Goal: Transaction & Acquisition: Purchase product/service

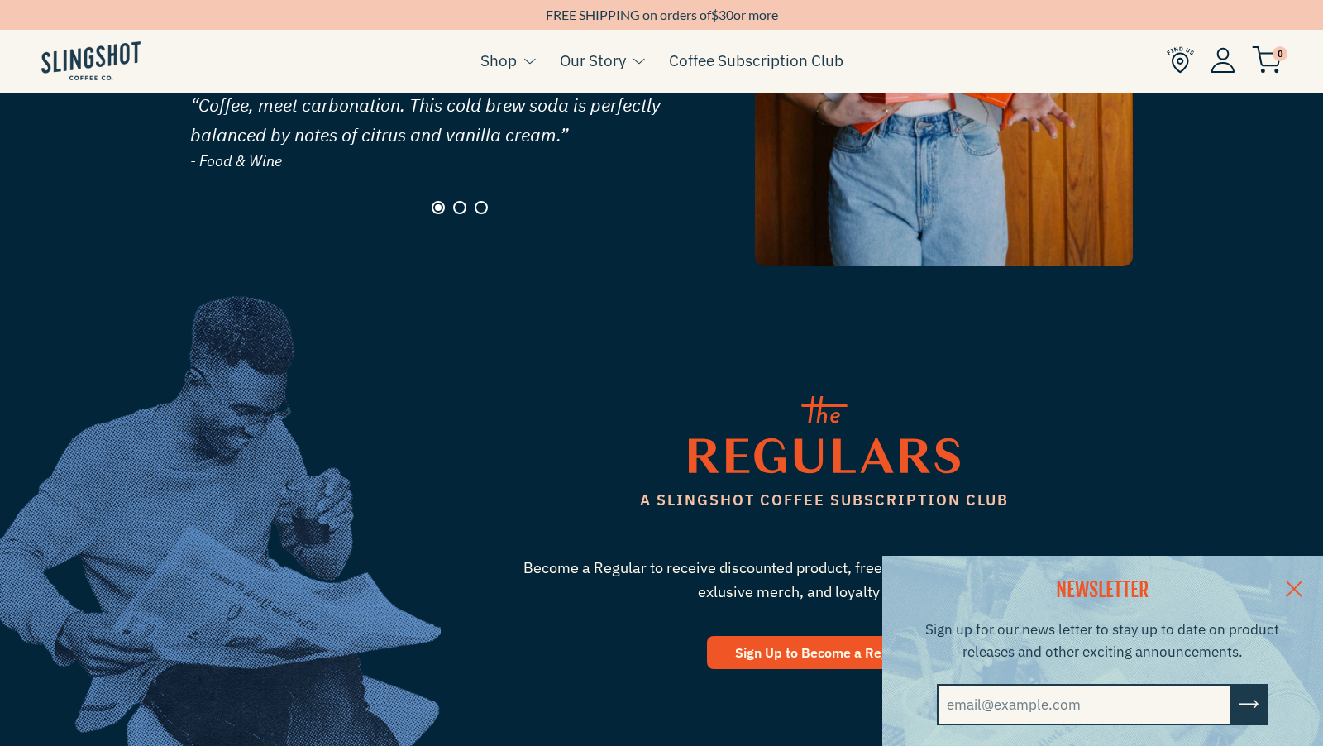
scroll to position [2440, 0]
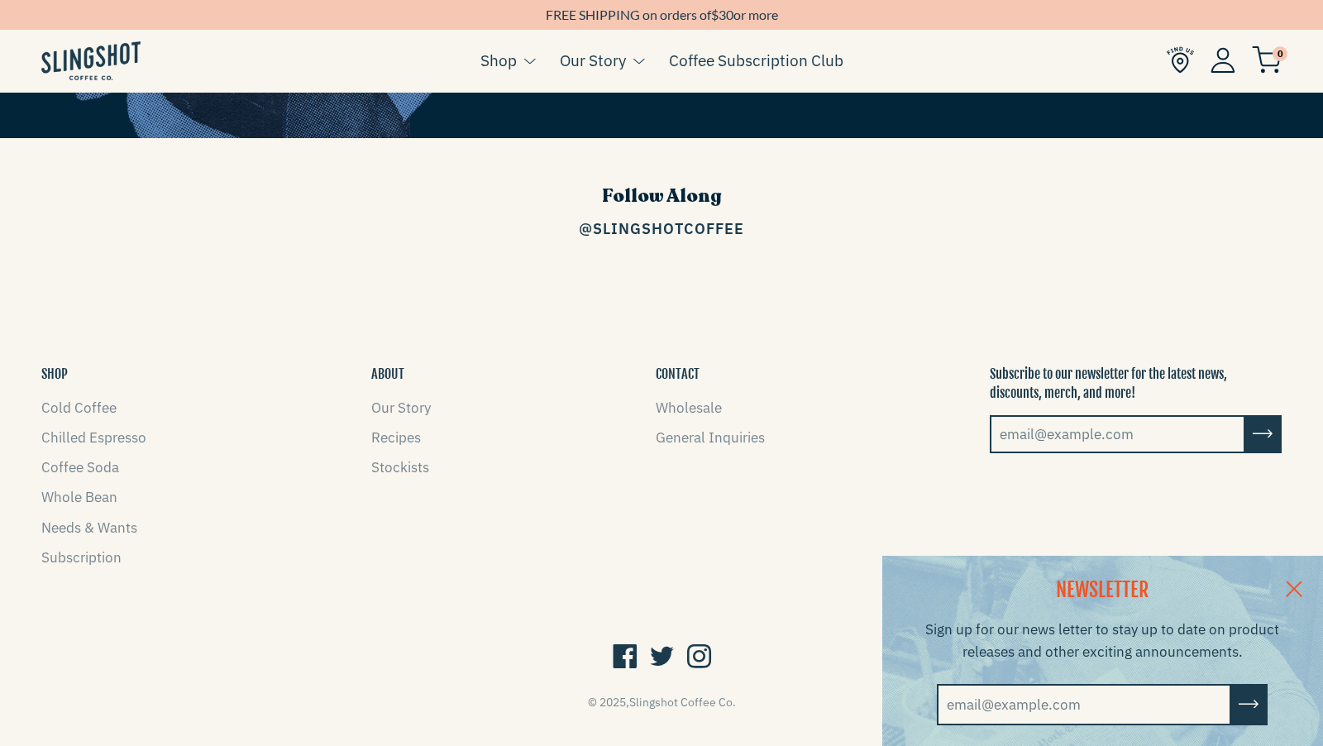
click at [382, 365] on button "ABOUT" at bounding box center [387, 374] width 33 height 18
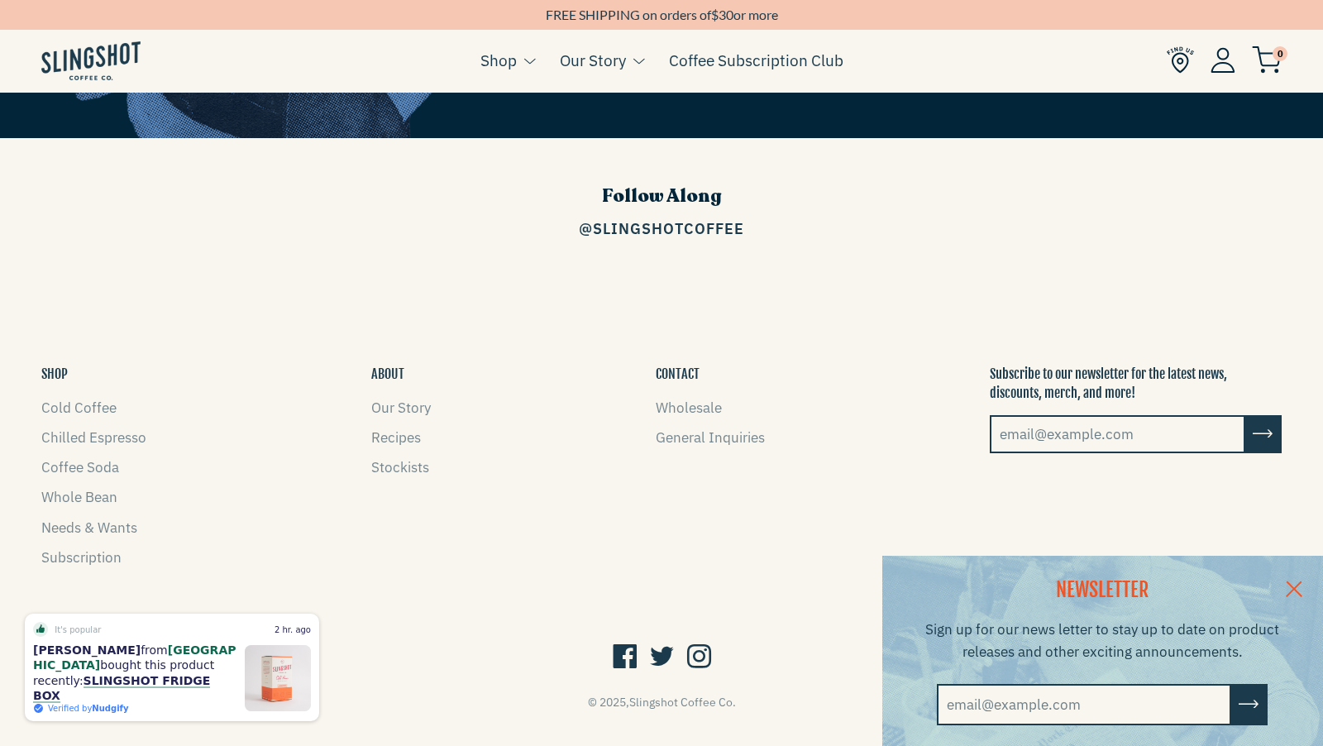
click at [1303, 580] on link at bounding box center [1294, 588] width 58 height 64
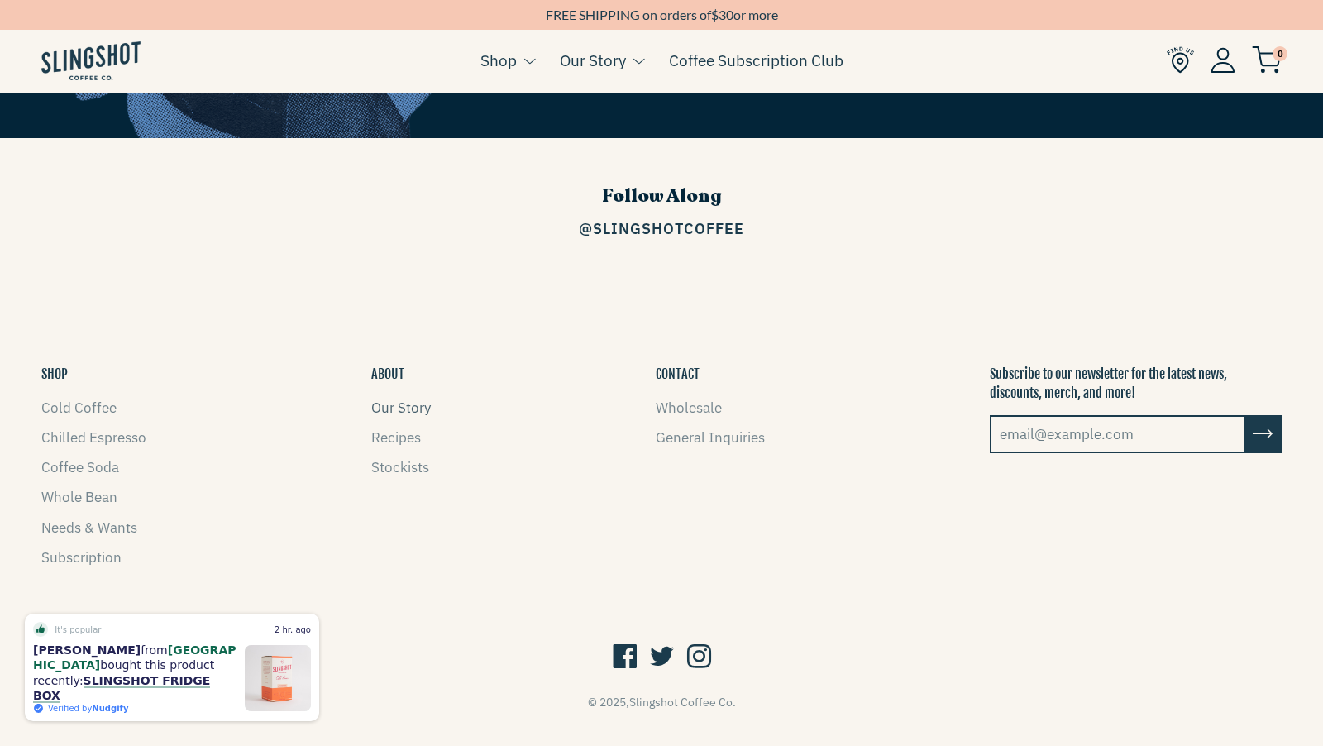
click at [407, 399] on link "Our Story" at bounding box center [401, 408] width 60 height 18
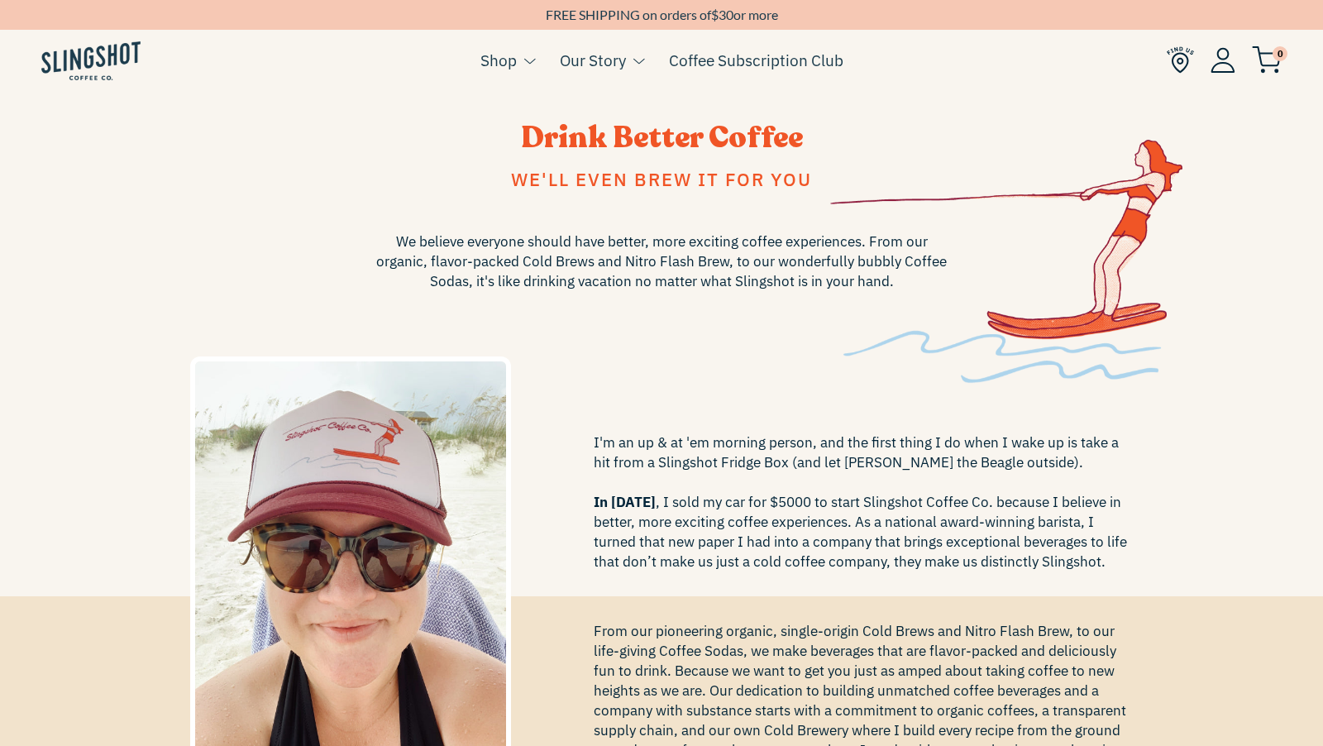
click at [618, 272] on span "We believe everyone should have better, more exciting coffee experiences. From …" at bounding box center [661, 262] width 579 height 60
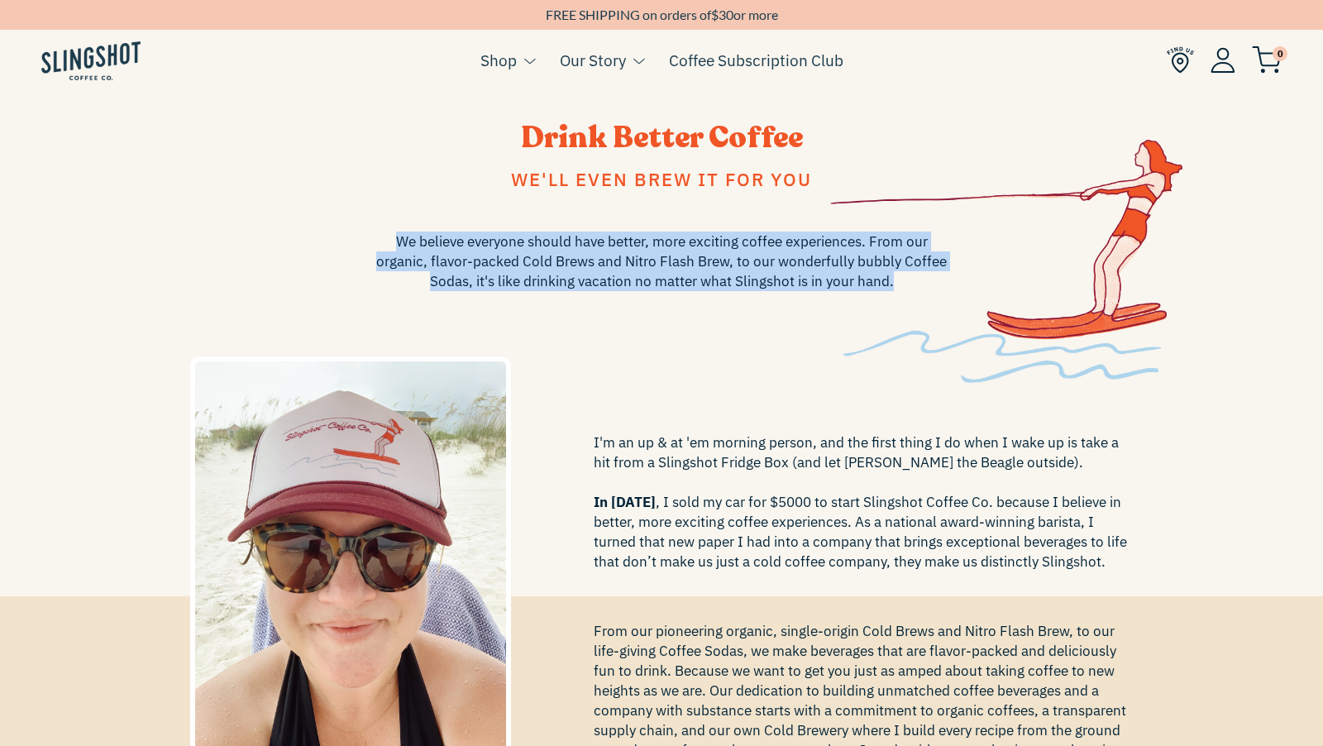
click at [618, 272] on span "We believe everyone should have better, more exciting coffee experiences. From …" at bounding box center [661, 262] width 579 height 60
copy span "We believe everyone should have better, more exciting coffee experiences. From …"
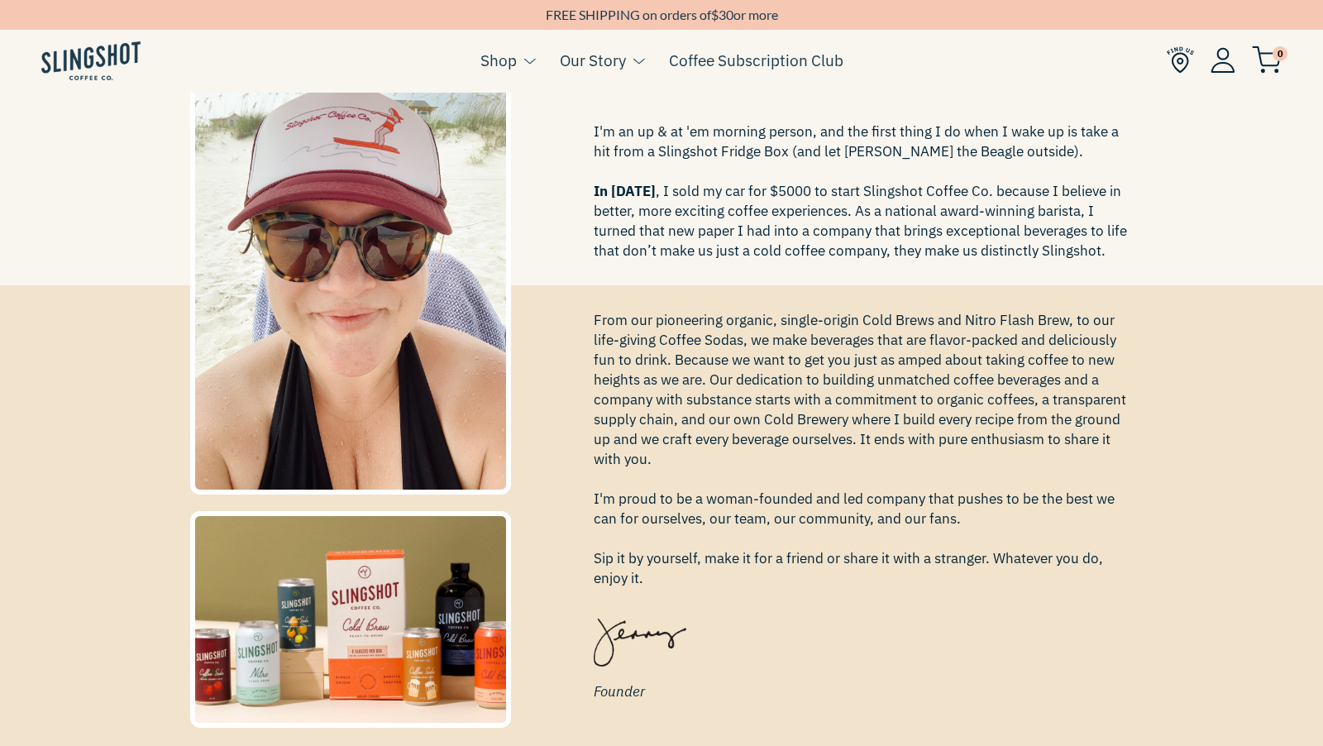
scroll to position [313, 0]
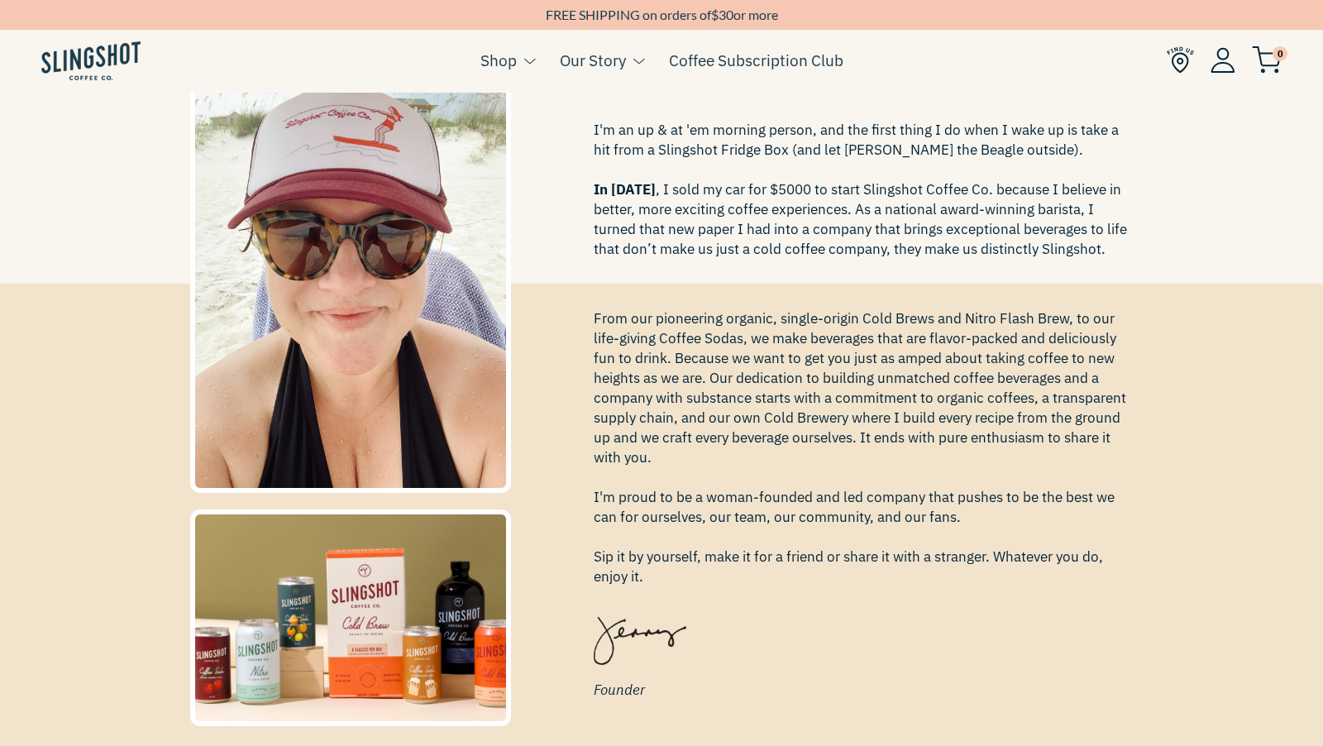
click at [777, 386] on span "From our pioneering organic, single-origin Cold Brews and Nitro Flash Brew, to …" at bounding box center [864, 447] width 540 height 278
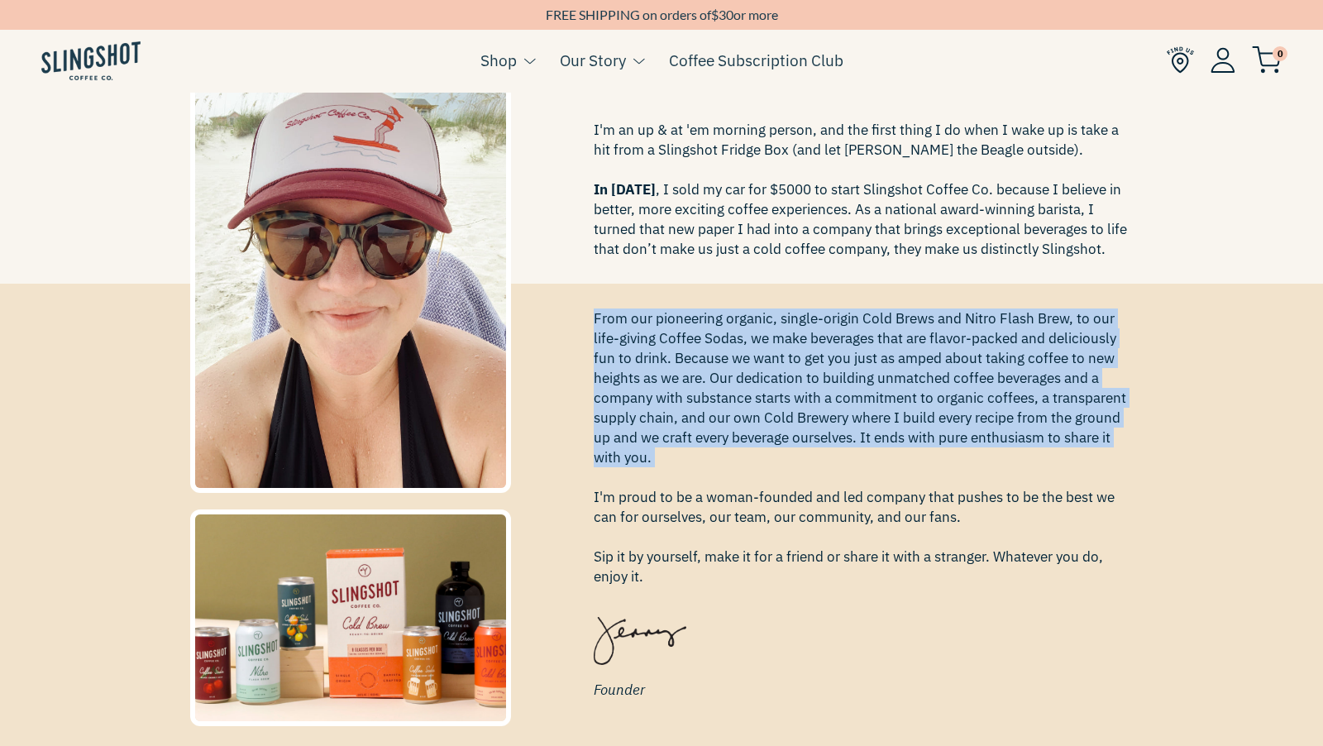
click at [777, 386] on span "From our pioneering organic, single-origin Cold Brews and Nitro Flash Brew, to …" at bounding box center [864, 447] width 540 height 278
copy span "From our pioneering organic, single-origin Cold Brews and Nitro Flash Brew, to …"
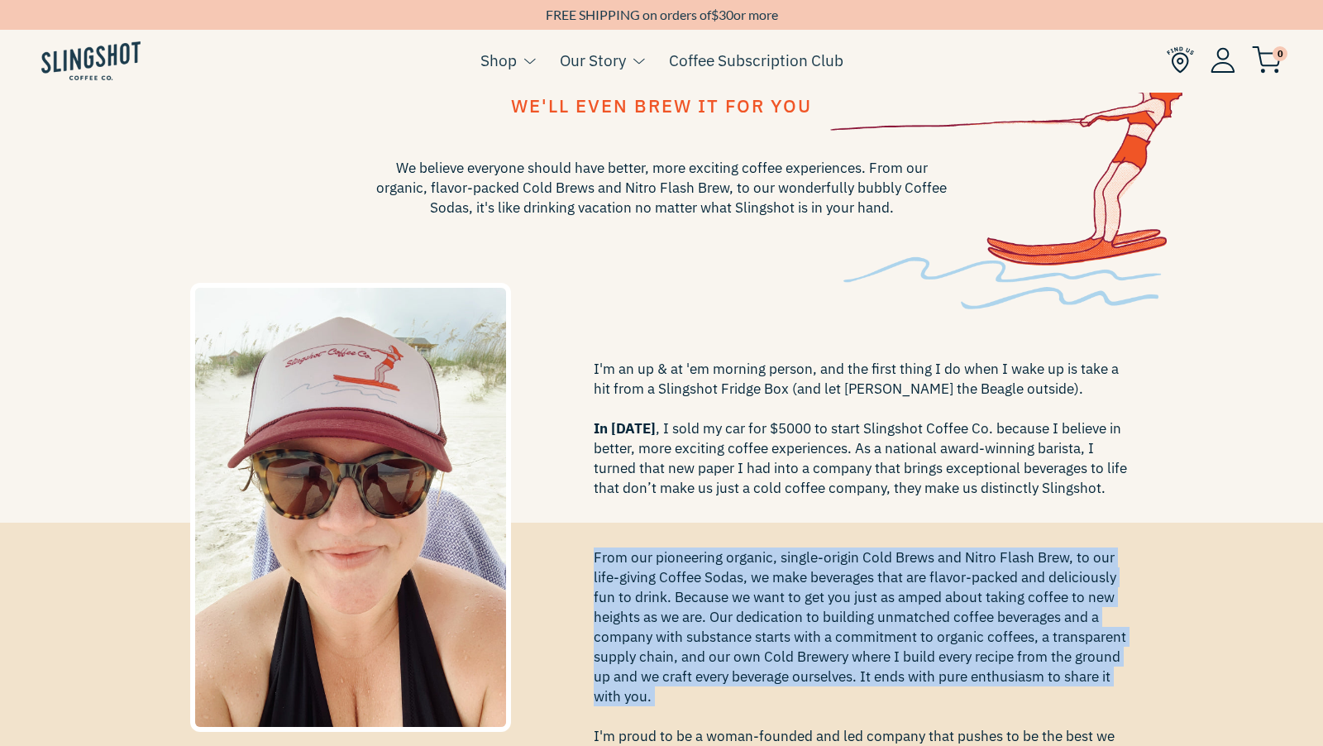
scroll to position [0, 0]
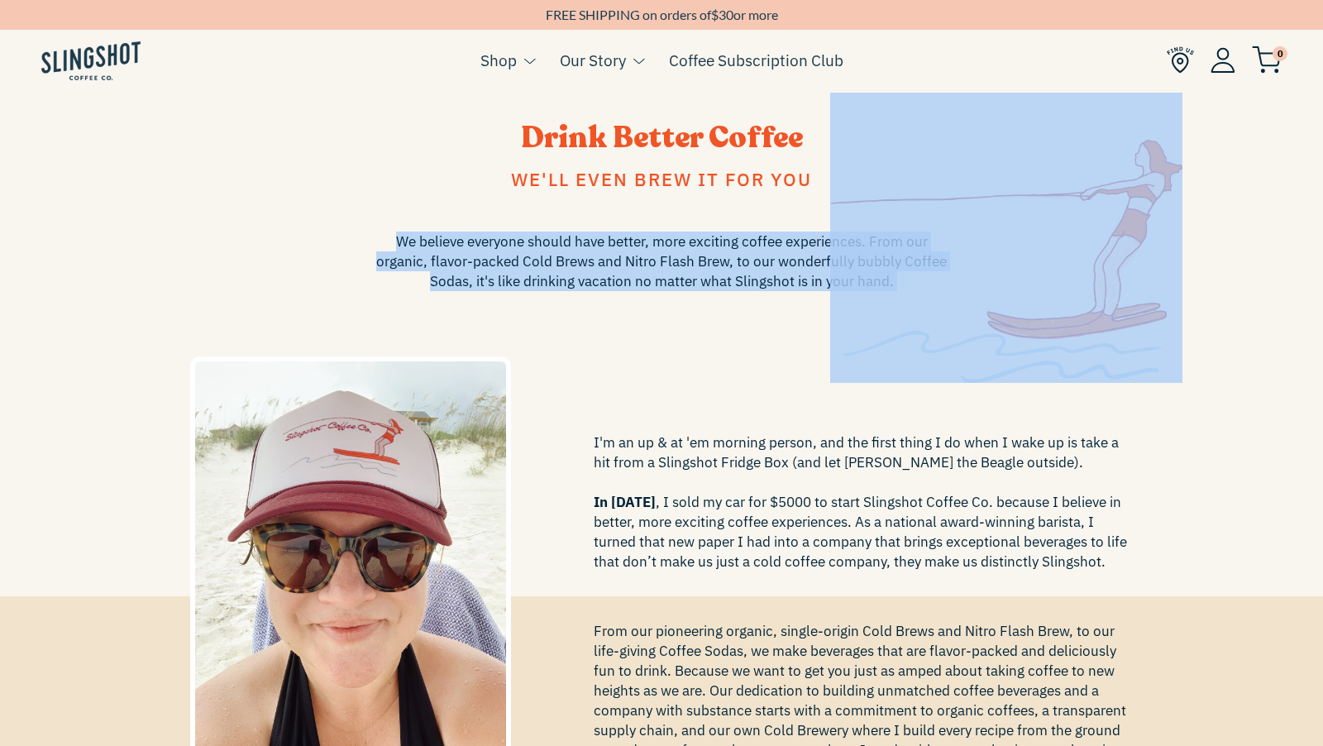
drag, startPoint x: 394, startPoint y: 236, endPoint x: 861, endPoint y: 241, distance: 466.4
click at [861, 241] on div "Drink Better Coffee We'll even brew it for you We believe everyone should have …" at bounding box center [662, 344] width 968 height 479
click at [861, 241] on img at bounding box center [1006, 224] width 352 height 318
click at [867, 246] on img at bounding box center [1006, 224] width 352 height 318
click at [854, 250] on img at bounding box center [1006, 224] width 352 height 318
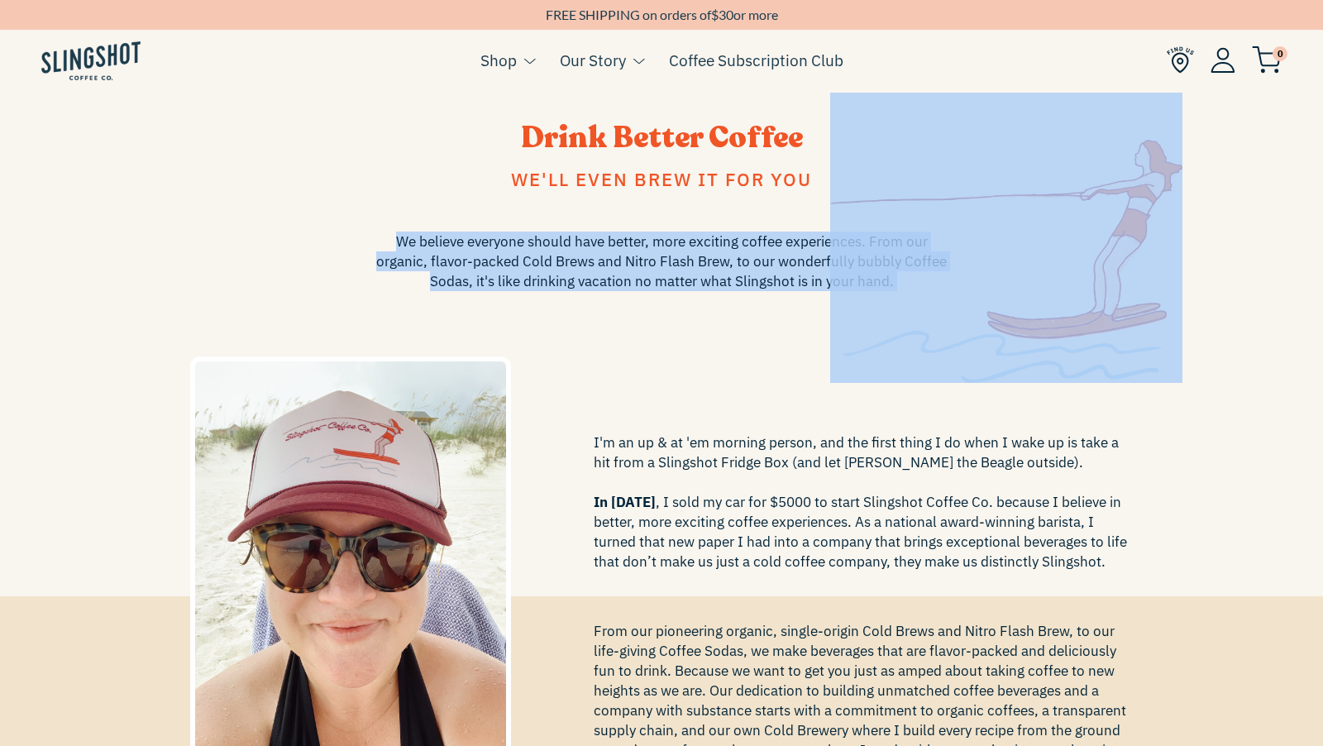
click at [868, 318] on img at bounding box center [1006, 224] width 352 height 318
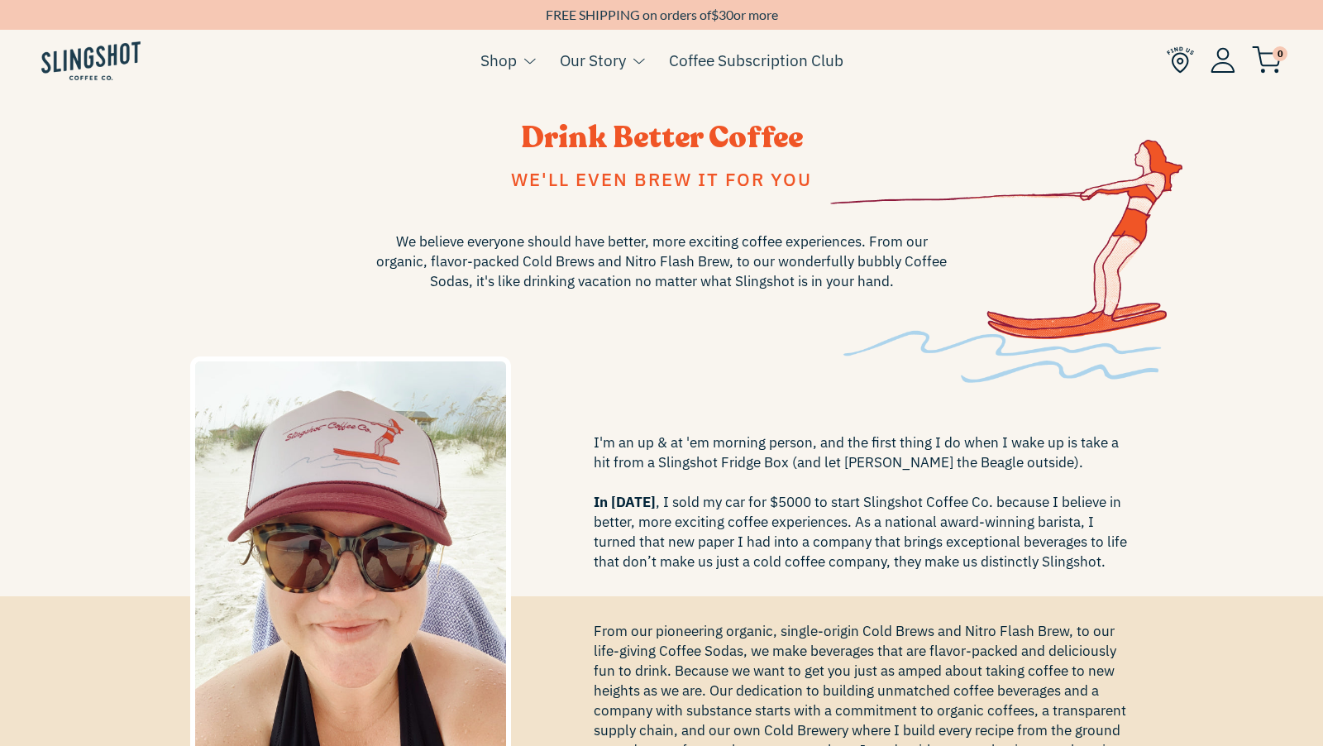
click at [757, 282] on span "We believe everyone should have better, more exciting coffee experiences. From …" at bounding box center [661, 262] width 579 height 60
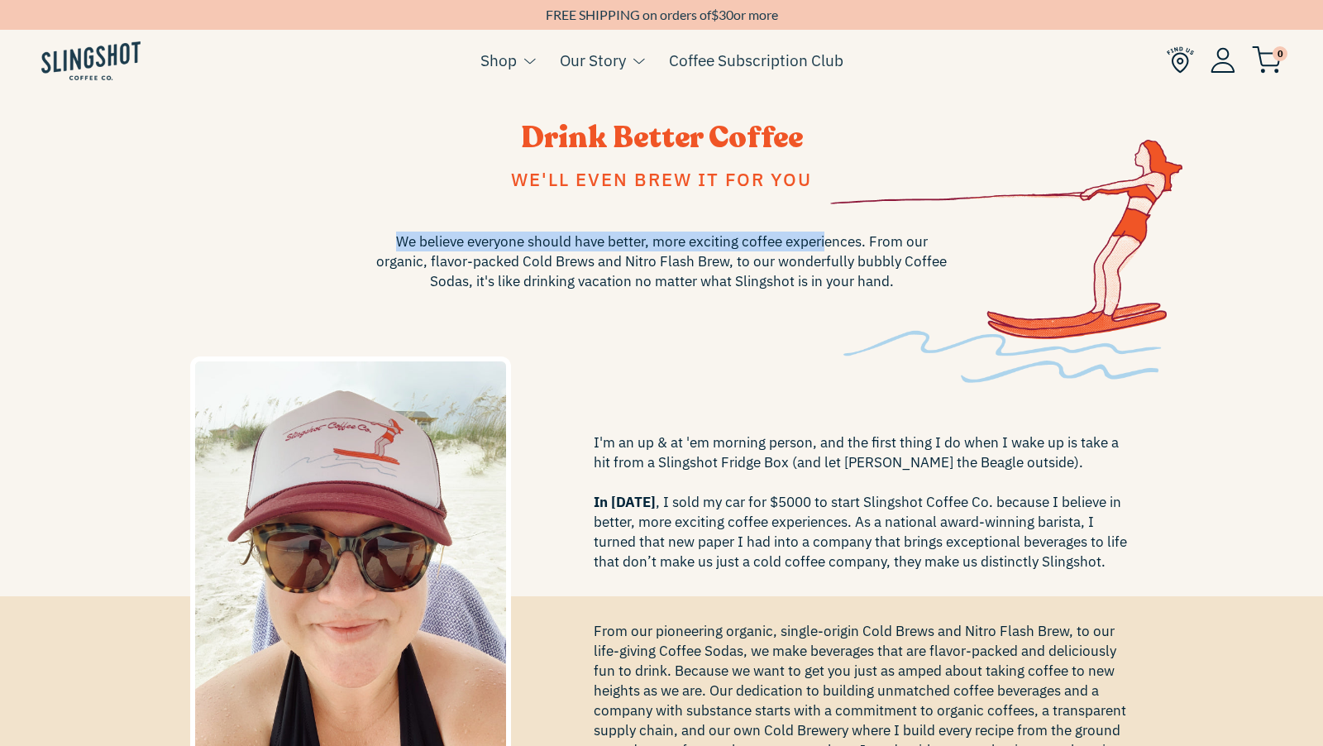
drag, startPoint x: 388, startPoint y: 237, endPoint x: 828, endPoint y: 249, distance: 440.1
click at [828, 249] on span "We believe everyone should have better, more exciting coffee experiences. From …" at bounding box center [661, 262] width 579 height 60
copy span "We believe everyone should have better, more exciting coffee experi"
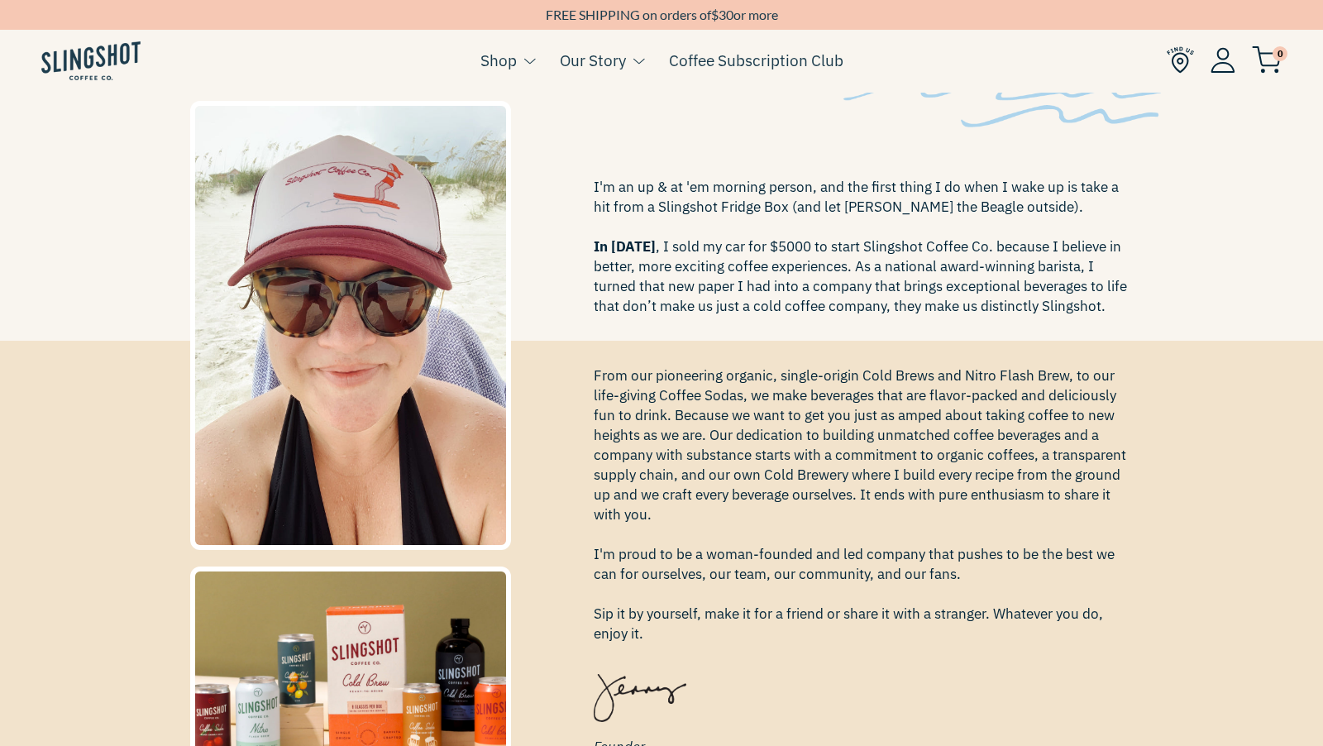
scroll to position [322, 0]
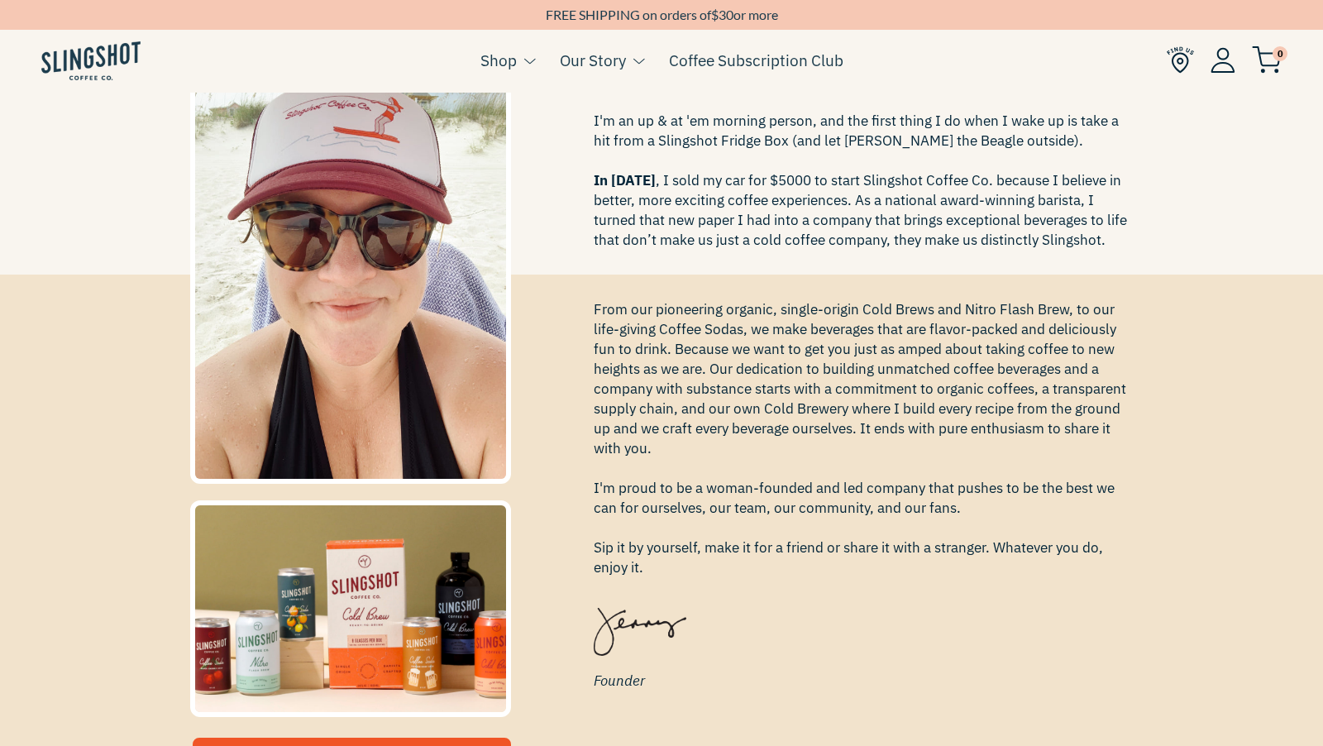
click at [708, 396] on span "From our pioneering organic, single-origin Cold Brews and Nitro Flash Brew, to …" at bounding box center [864, 438] width 540 height 278
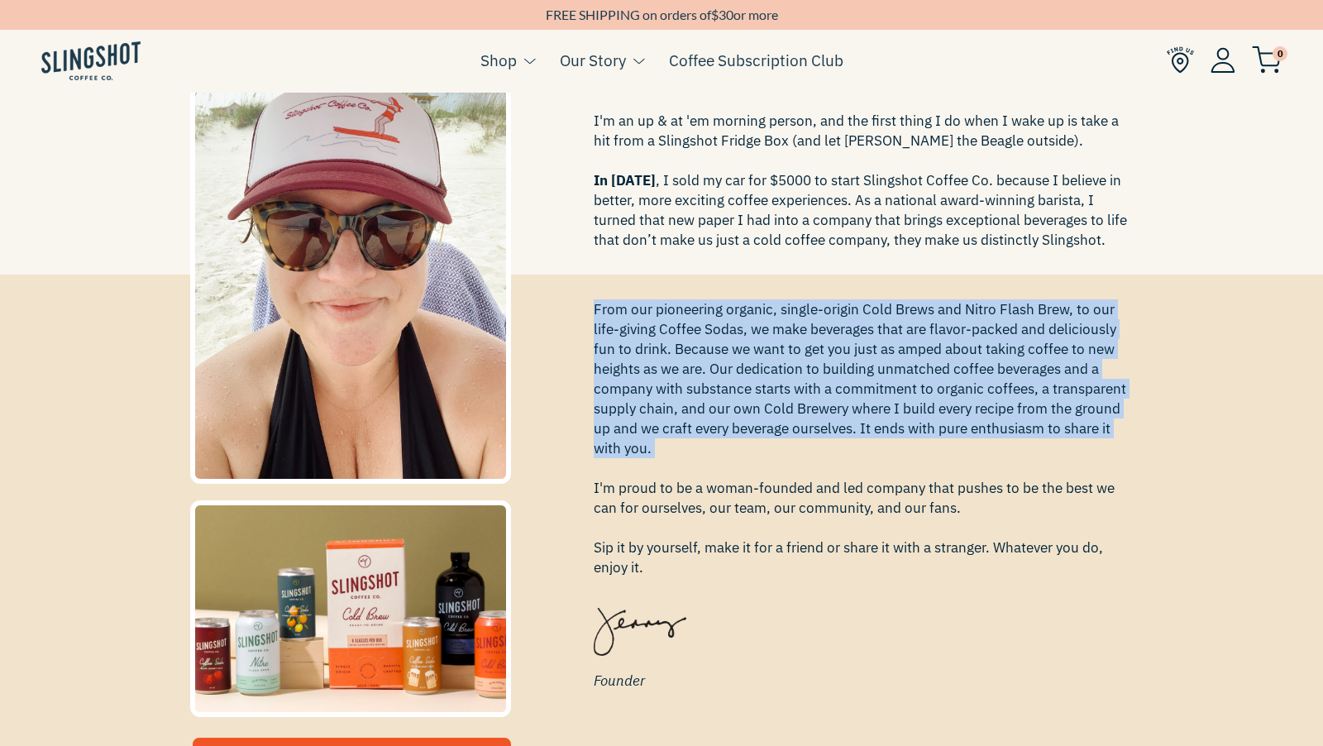
click at [708, 396] on span "From our pioneering organic, single-origin Cold Brews and Nitro Flash Brew, to …" at bounding box center [864, 438] width 540 height 278
copy span "From our pioneering organic, single-origin Cold Brews and Nitro Flash Brew, to …"
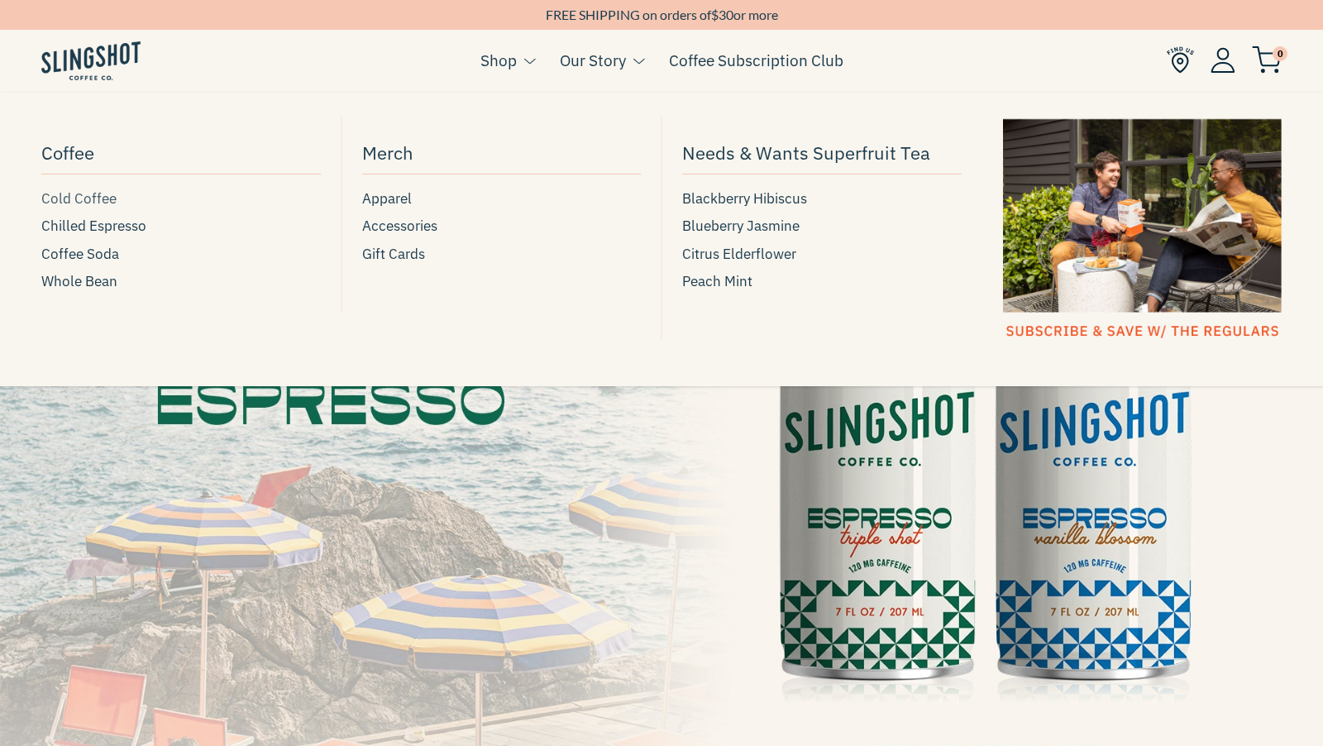
click at [87, 198] on span "Cold Coffee" at bounding box center [78, 199] width 75 height 22
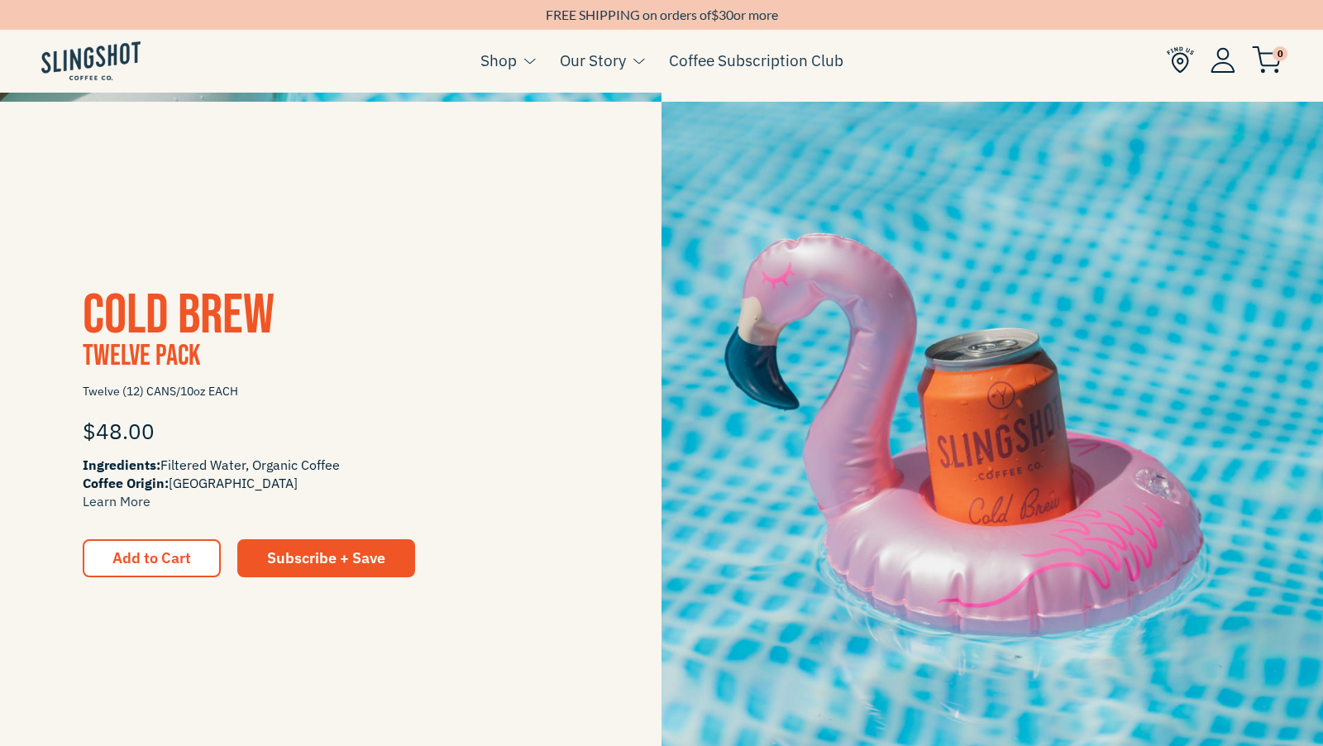
scroll to position [1612, 0]
click at [241, 320] on span "Cold Brew" at bounding box center [179, 314] width 192 height 67
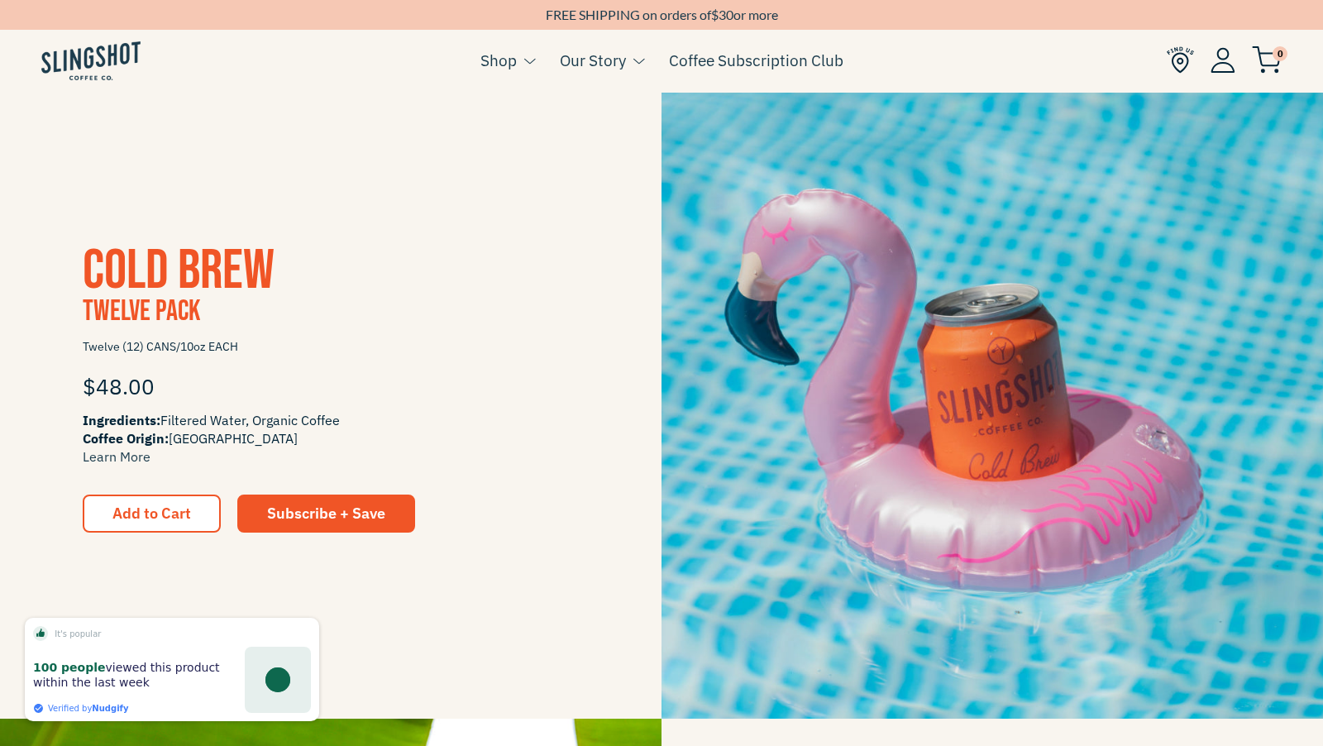
scroll to position [1664, 0]
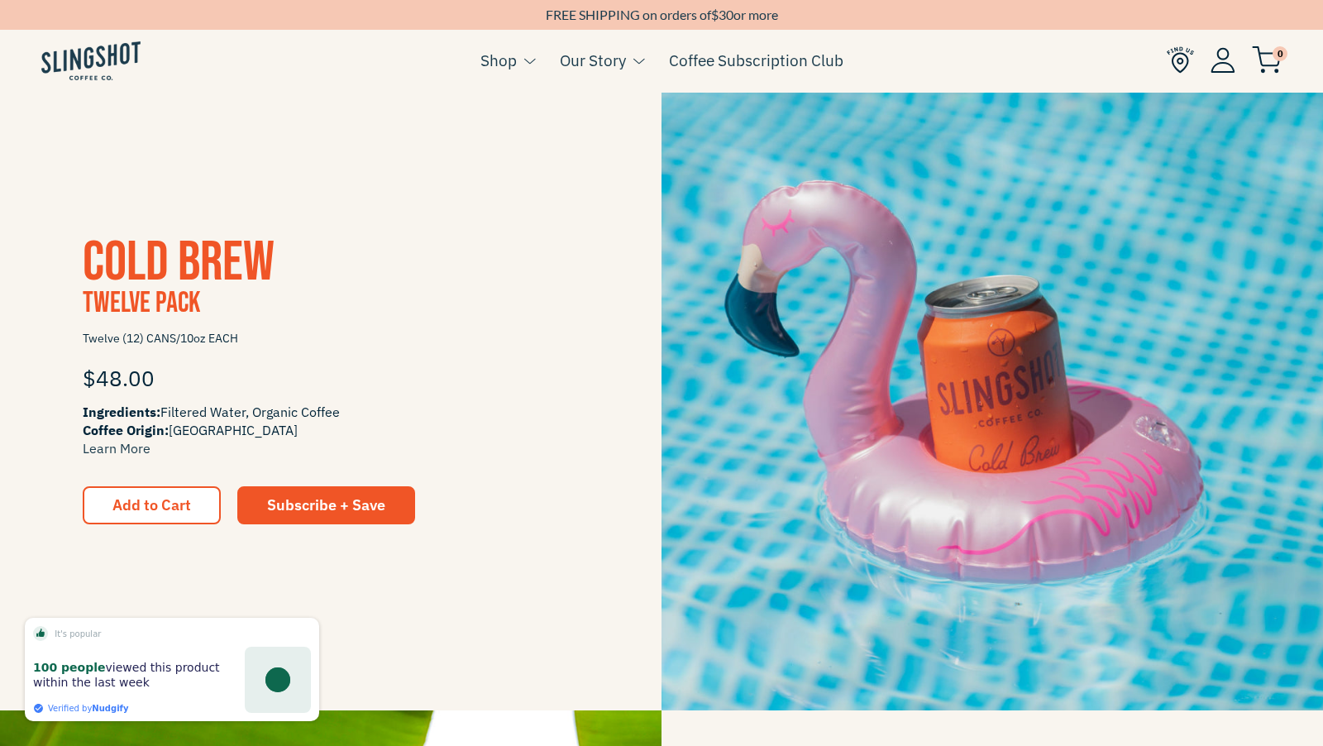
click at [143, 268] on span "Cold Brew" at bounding box center [179, 262] width 192 height 67
click at [105, 505] on button "Add to Cart" at bounding box center [152, 505] width 138 height 38
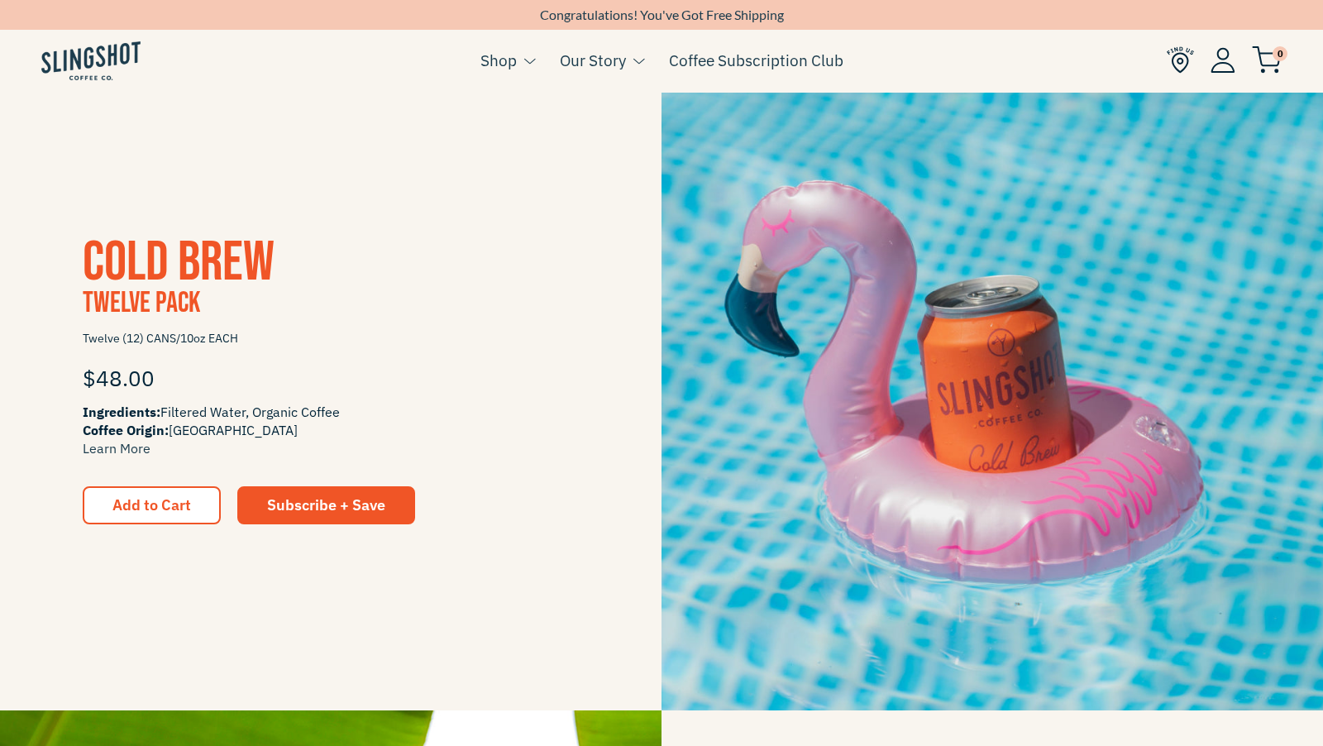
click at [1290, 58] on ul "Cart ( 0 ) Shop Coffee Cold Coffee Chilled Espresso Coffee Soda Whole Bean Merch" at bounding box center [661, 61] width 1323 height 64
click at [1264, 60] on img at bounding box center [1267, 59] width 30 height 27
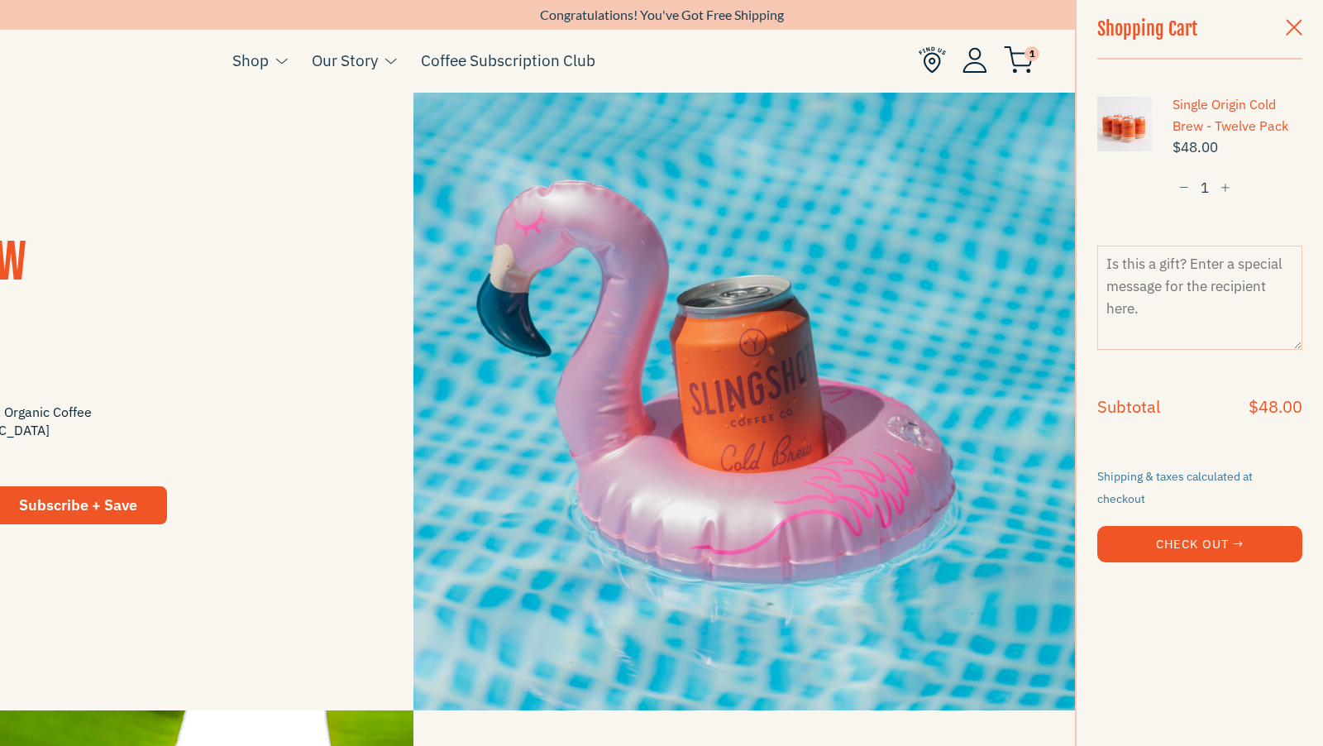
click at [1285, 45] on button "button" at bounding box center [1294, 29] width 50 height 58
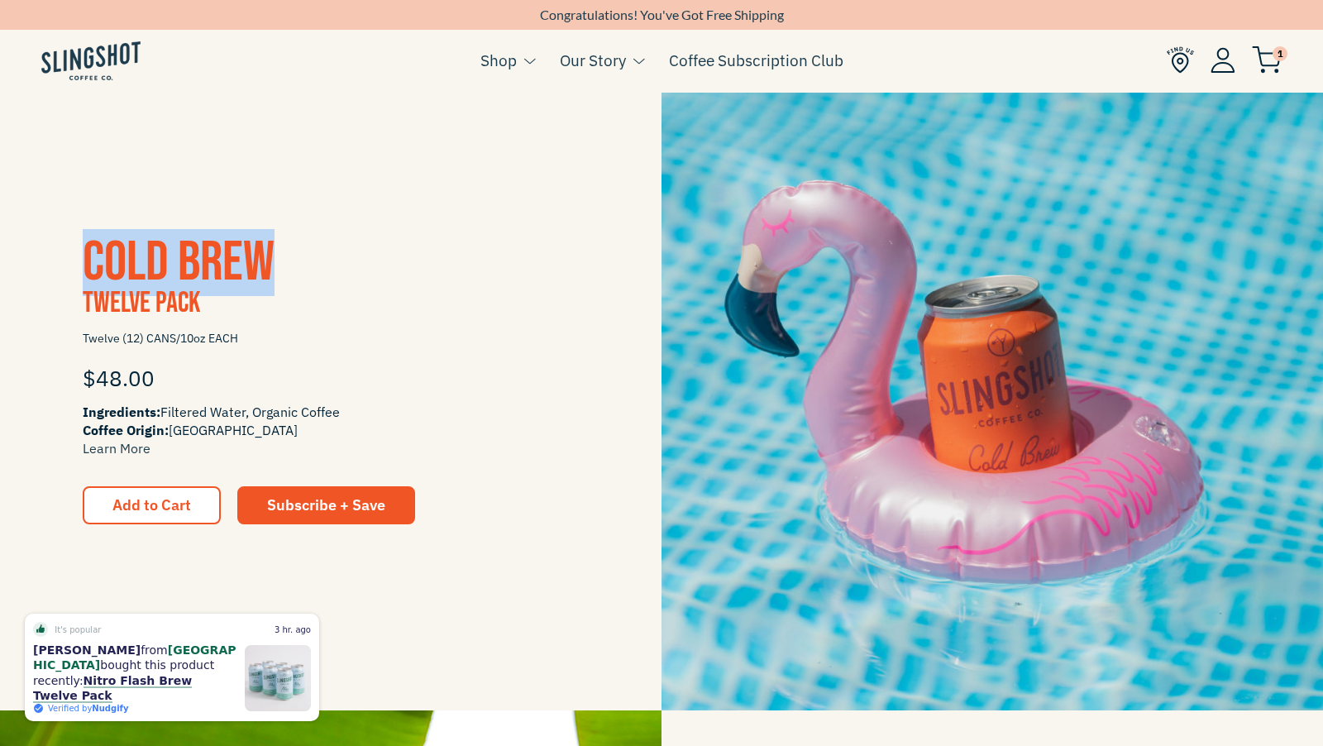
drag, startPoint x: 317, startPoint y: 256, endPoint x: 17, endPoint y: 245, distance: 299.6
click at [17, 245] on div "Cold Brew Twelve Pack Twelve (12) CANS/10oz EACH $48.00 Ingredients: Filtered W…" at bounding box center [331, 379] width 662 height 289
copy span "Cold Brew"
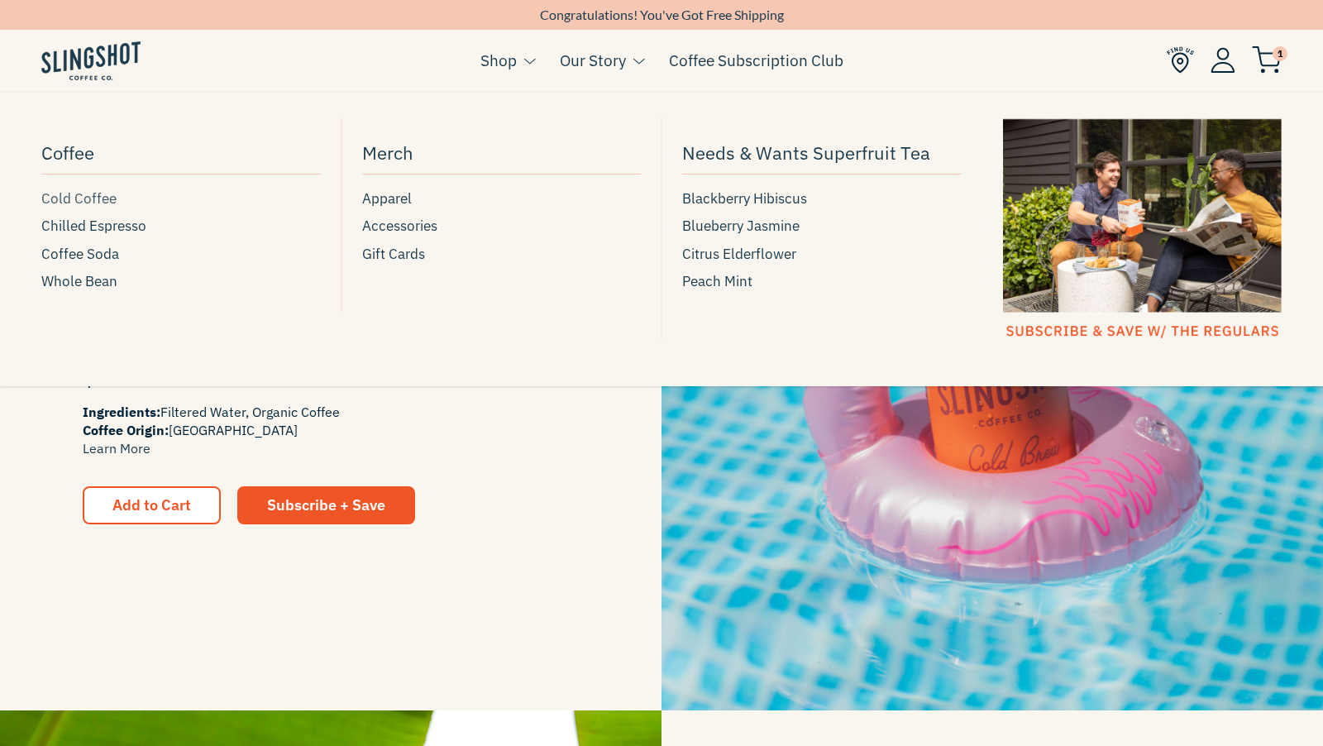
click at [68, 195] on span "Cold Coffee" at bounding box center [78, 199] width 75 height 22
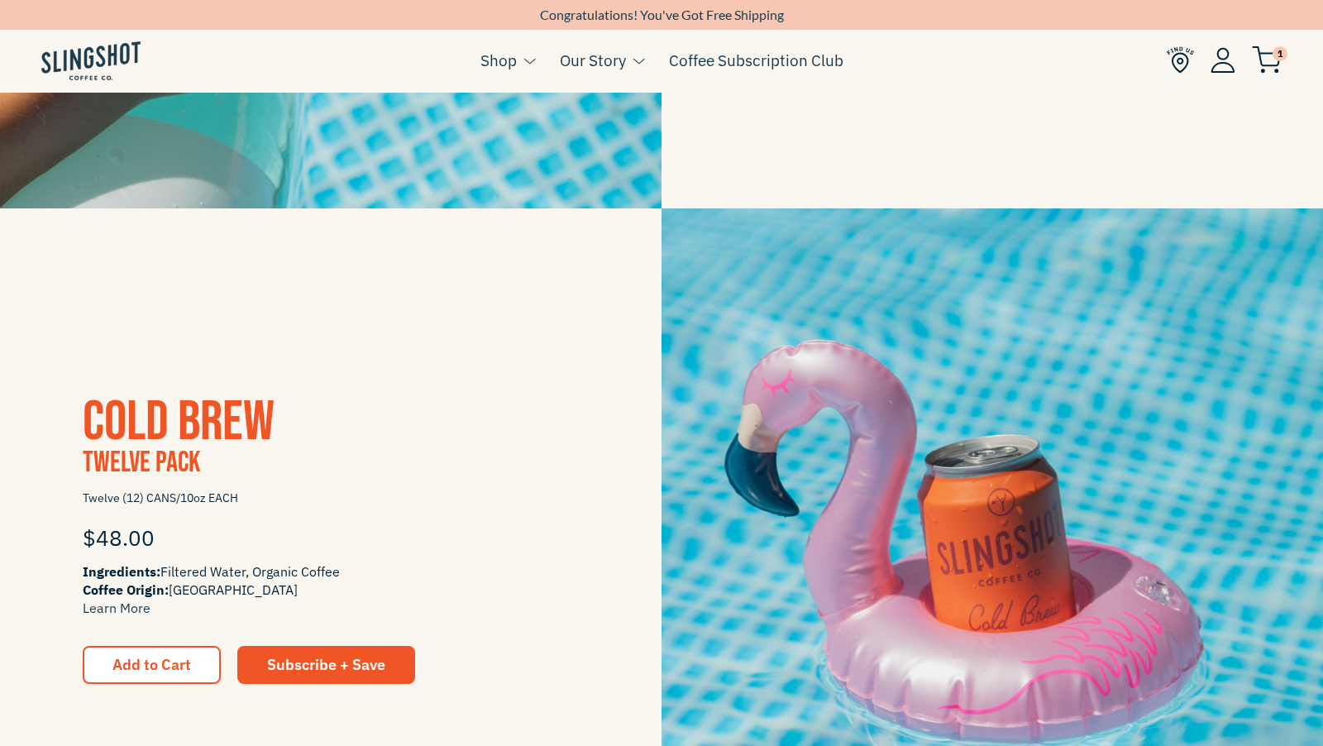
scroll to position [1505, 0]
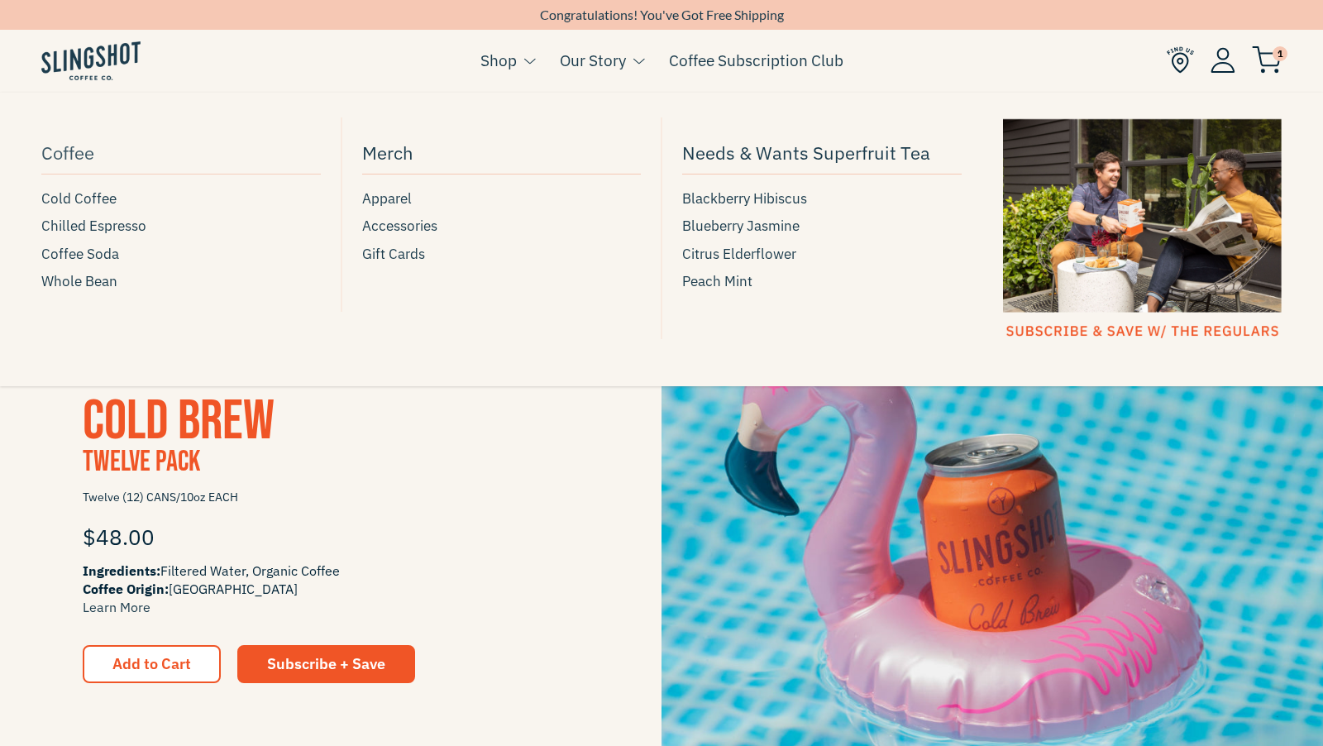
click at [74, 156] on span "Coffee" at bounding box center [67, 152] width 53 height 29
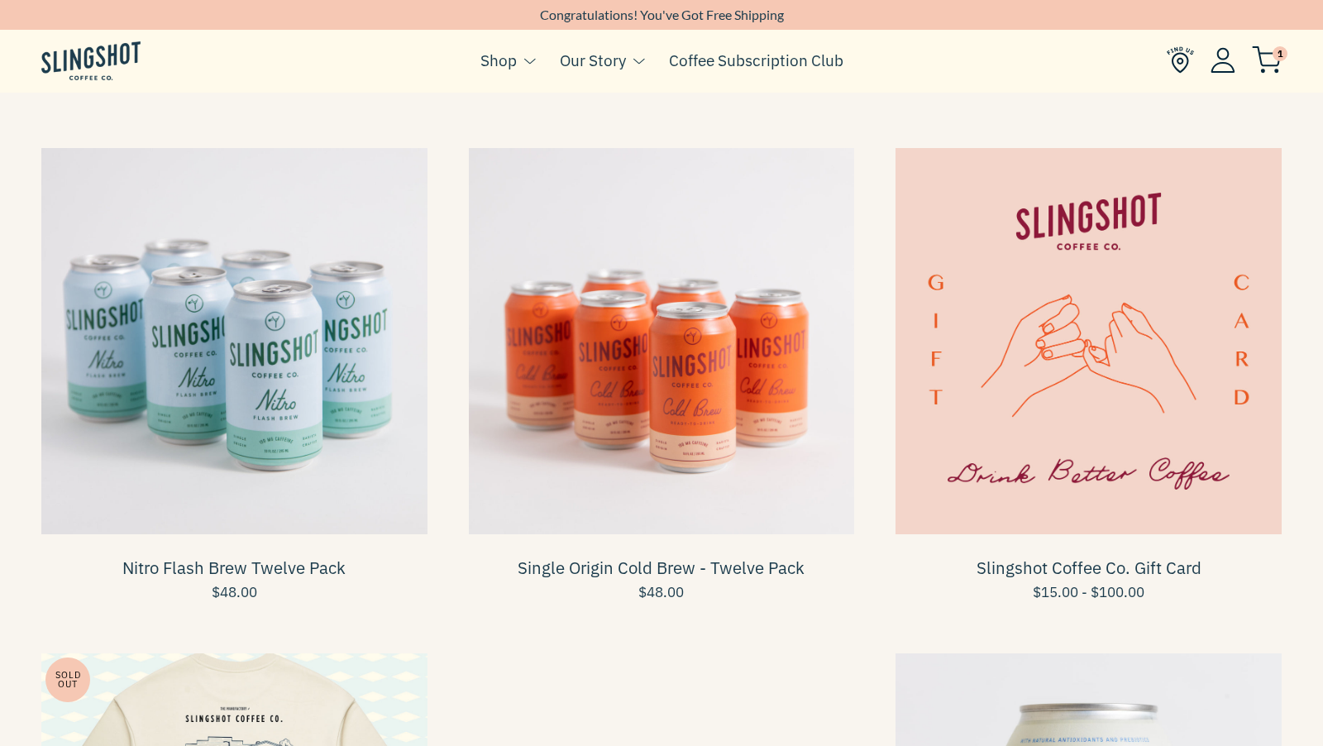
scroll to position [1217, 0]
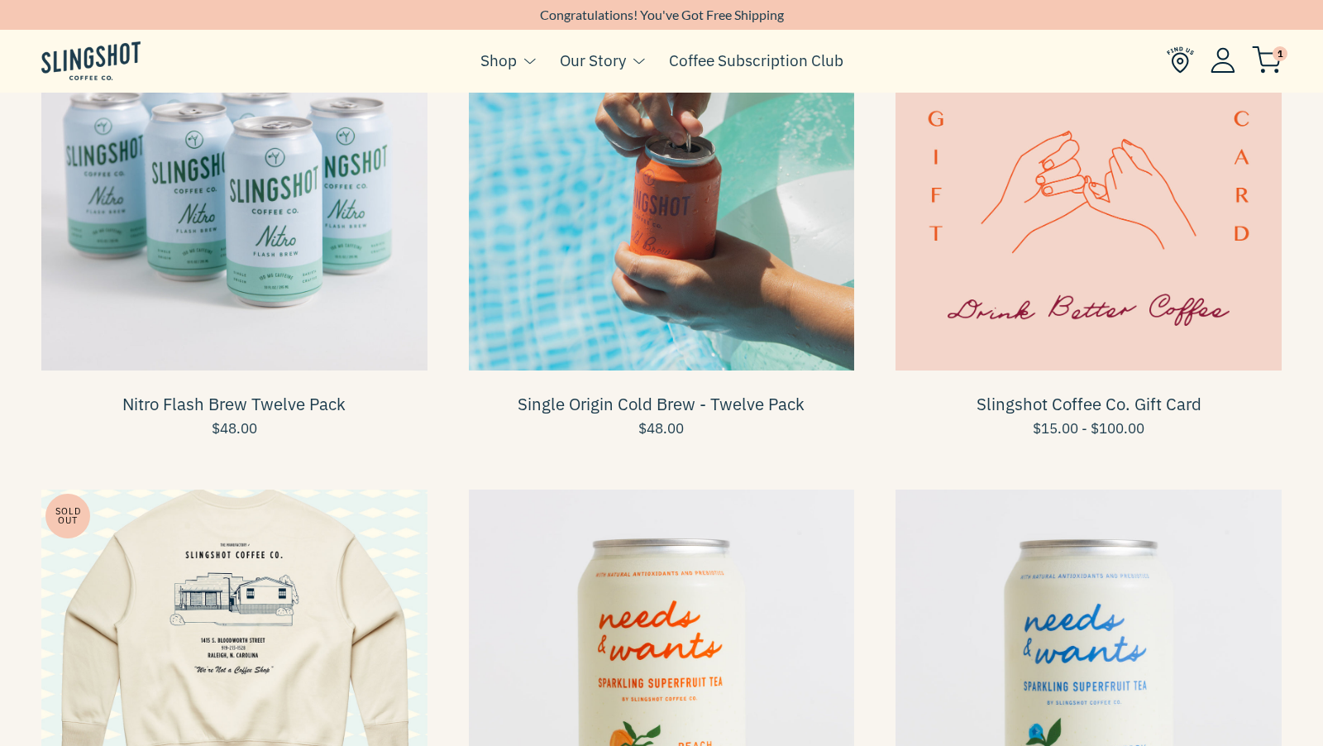
click at [600, 327] on span at bounding box center [662, 177] width 386 height 386
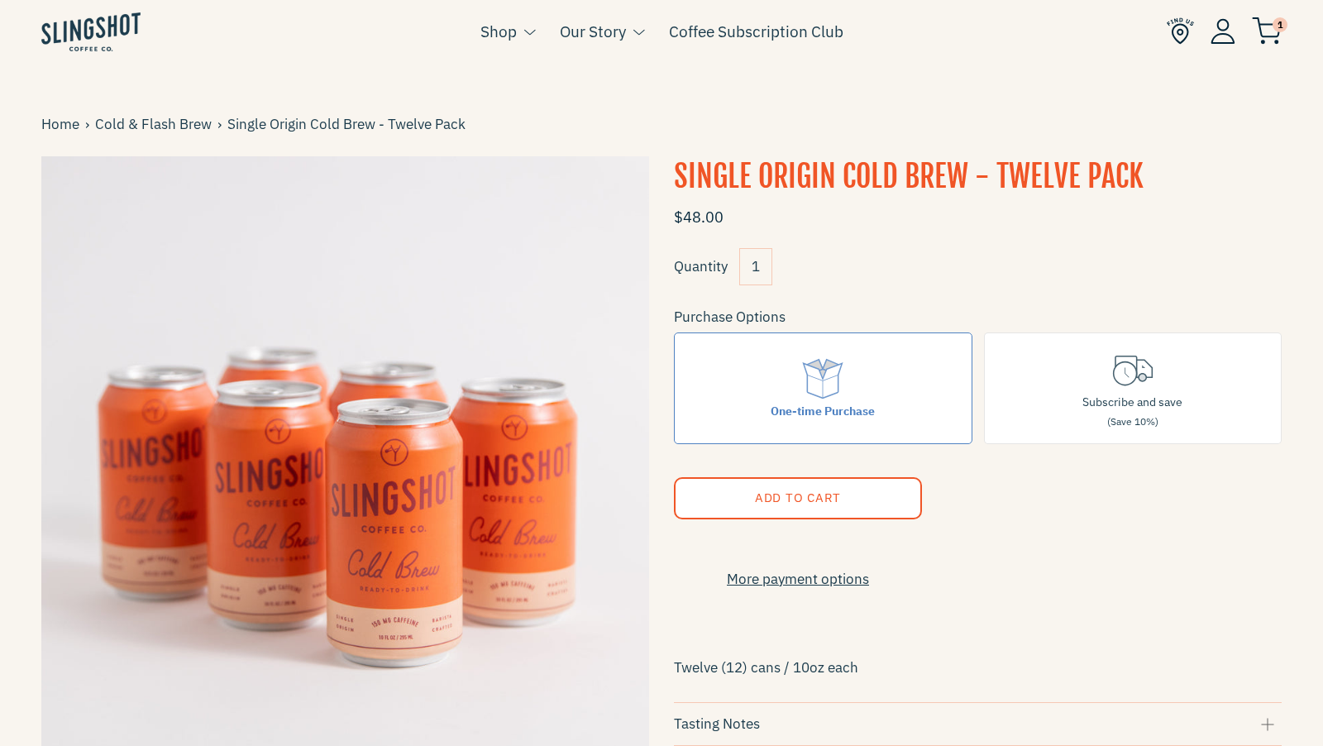
click at [946, 177] on h1 "Single Origin Cold Brew - Twelve Pack" at bounding box center [978, 176] width 608 height 41
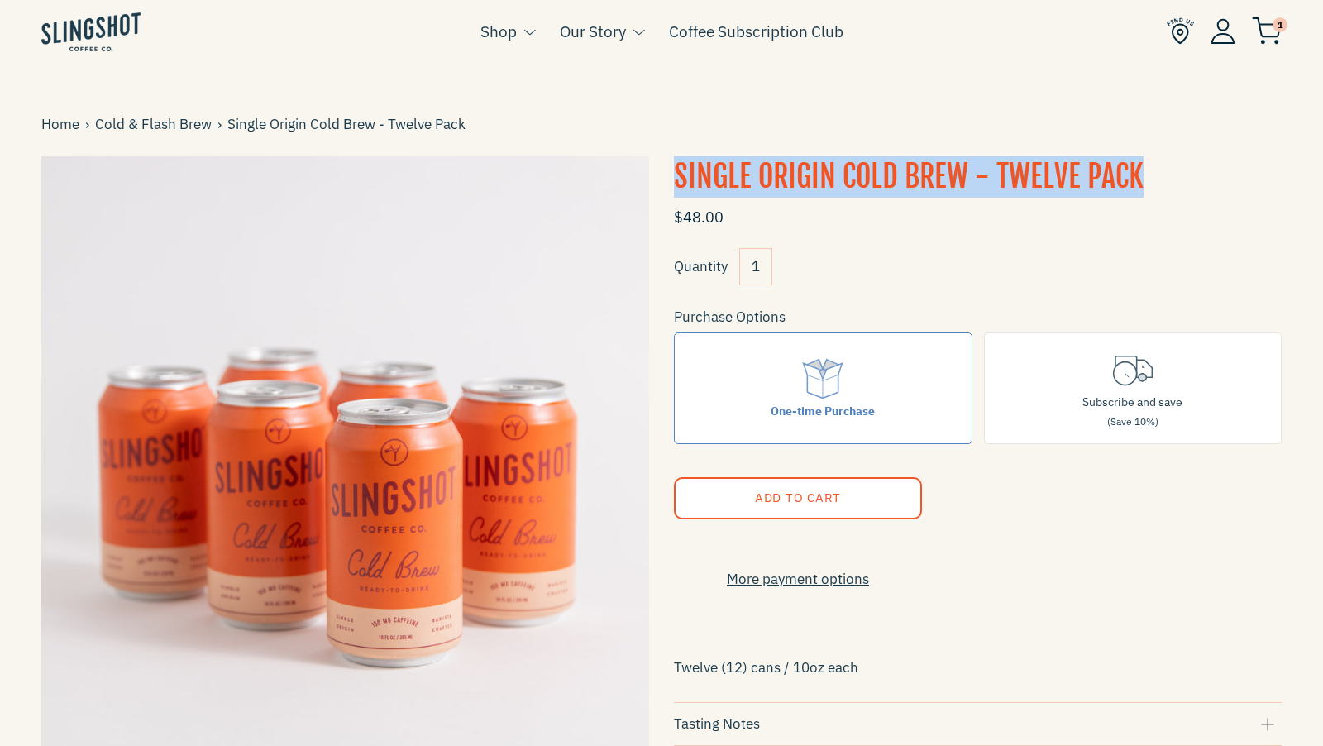
click at [946, 177] on h1 "Single Origin Cold Brew - Twelve Pack" at bounding box center [978, 176] width 608 height 41
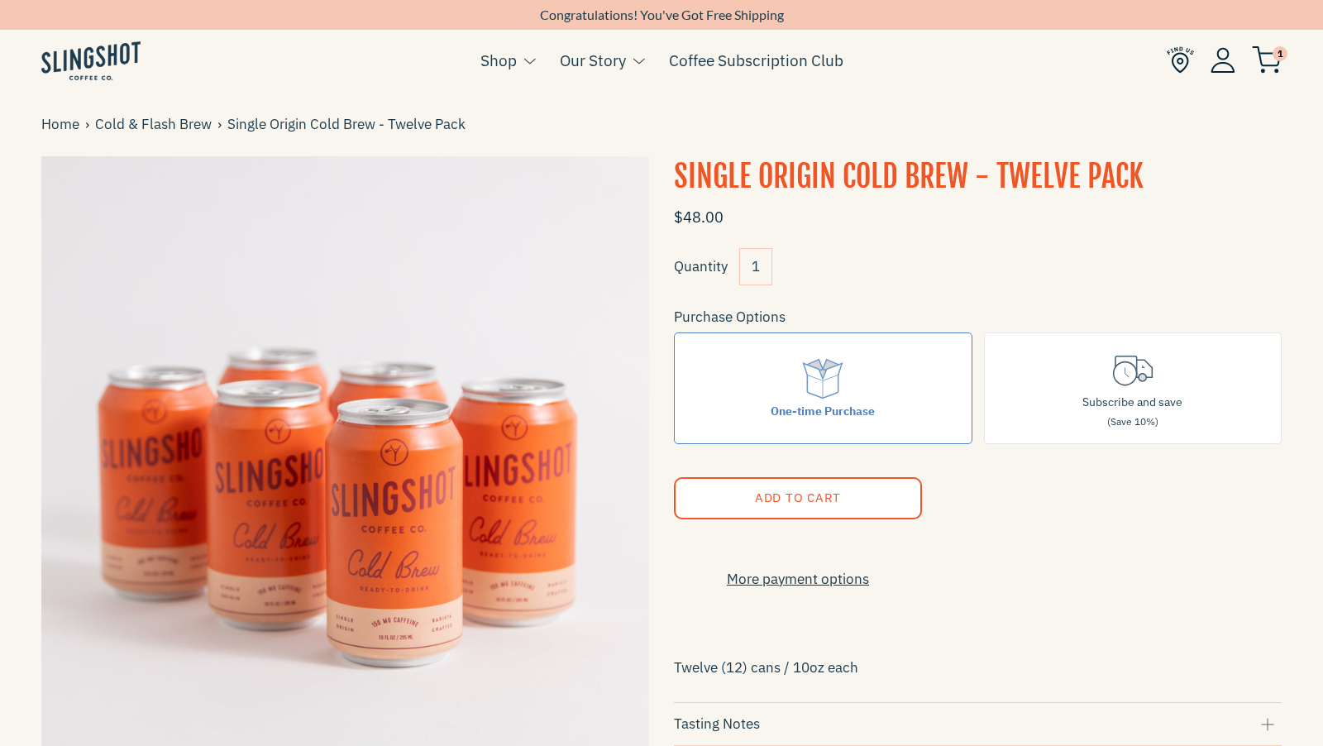
click at [999, 184] on h1 "Single Origin Cold Brew - Twelve Pack" at bounding box center [978, 176] width 608 height 41
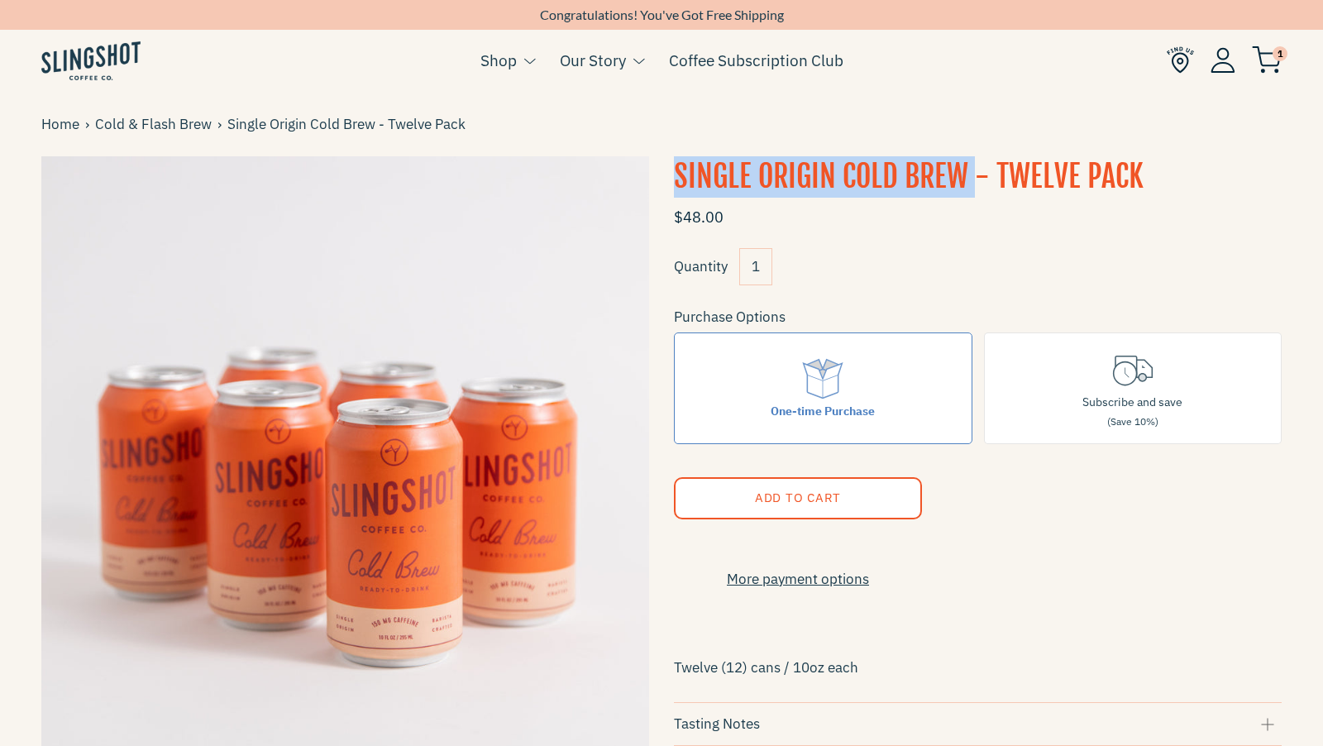
drag, startPoint x: 973, startPoint y: 171, endPoint x: 666, endPoint y: 189, distance: 308.2
click at [666, 190] on div "Single Origin Cold Brew - Twelve Pack $48.00 Quantity 1 Purchase Options One-ti…" at bounding box center [965, 530] width 633 height 748
click at [752, 182] on h1 "Single Origin Cold Brew - Twelve Pack" at bounding box center [978, 176] width 608 height 41
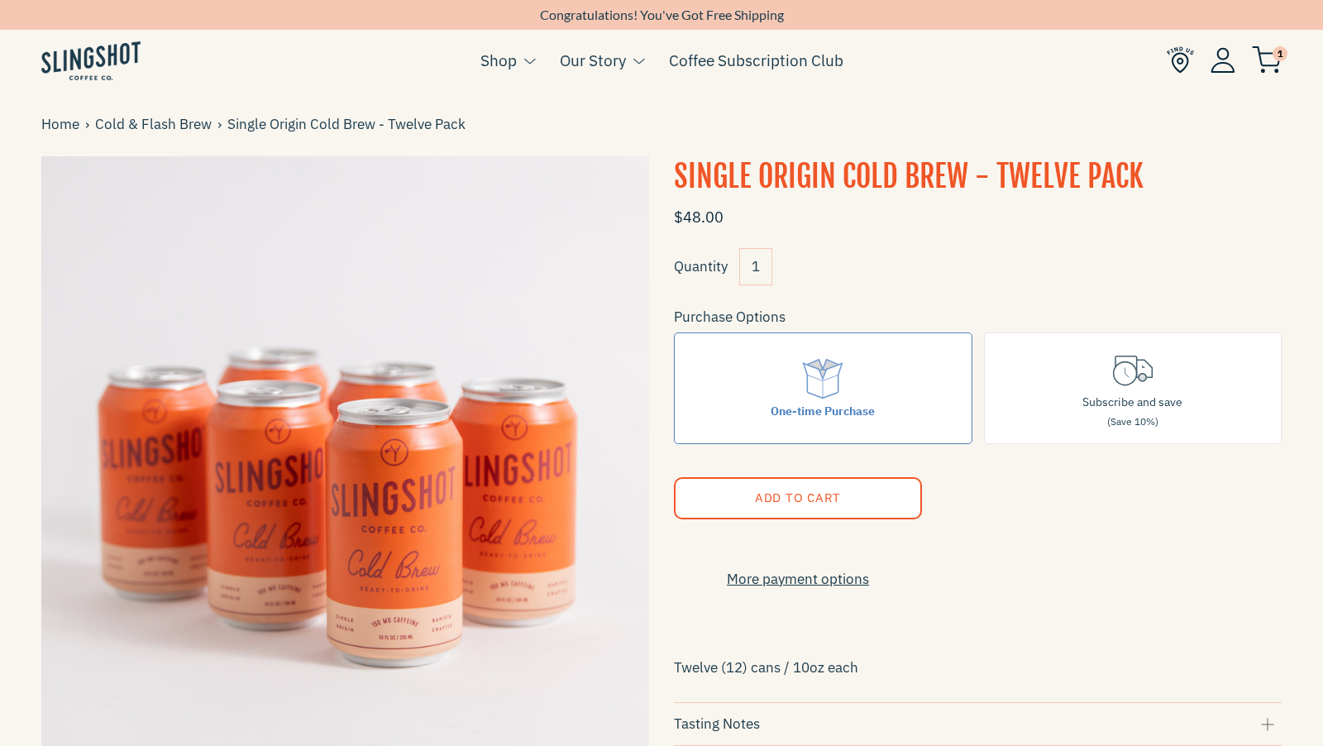
drag, startPoint x: 770, startPoint y: 187, endPoint x: 784, endPoint y: 187, distance: 14.1
click at [772, 187] on h1 "Single Origin Cold Brew - Twelve Pack" at bounding box center [978, 176] width 608 height 41
click at [981, 163] on h1 "Single Origin Cold Brew - Twelve Pack" at bounding box center [978, 176] width 608 height 41
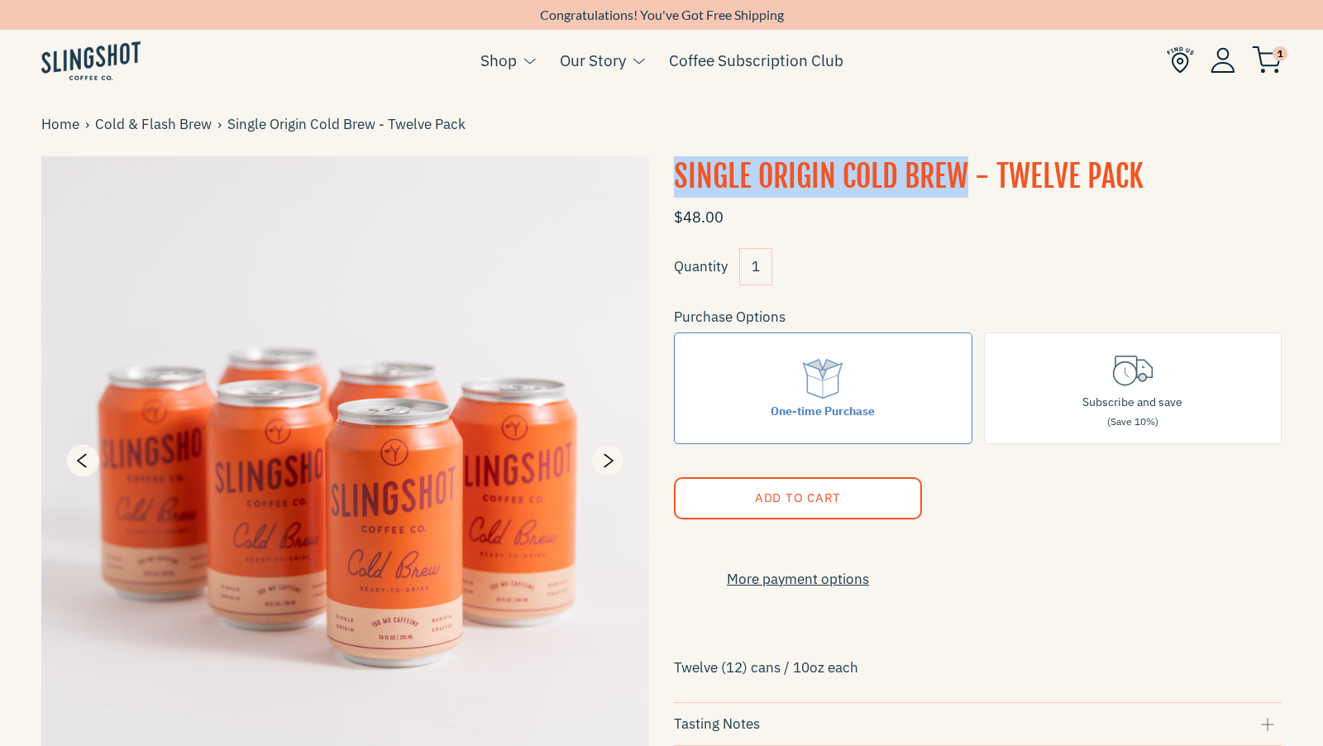
drag, startPoint x: 968, startPoint y: 169, endPoint x: 590, endPoint y: 166, distance: 378.8
click at [590, 166] on div "Single Origin Cold Brew - Twelve Pack $48.00 Quantity 1 Purchase Options One-ti…" at bounding box center [649, 530] width 1265 height 748
copy h1 "Single Origin Cold Brew"
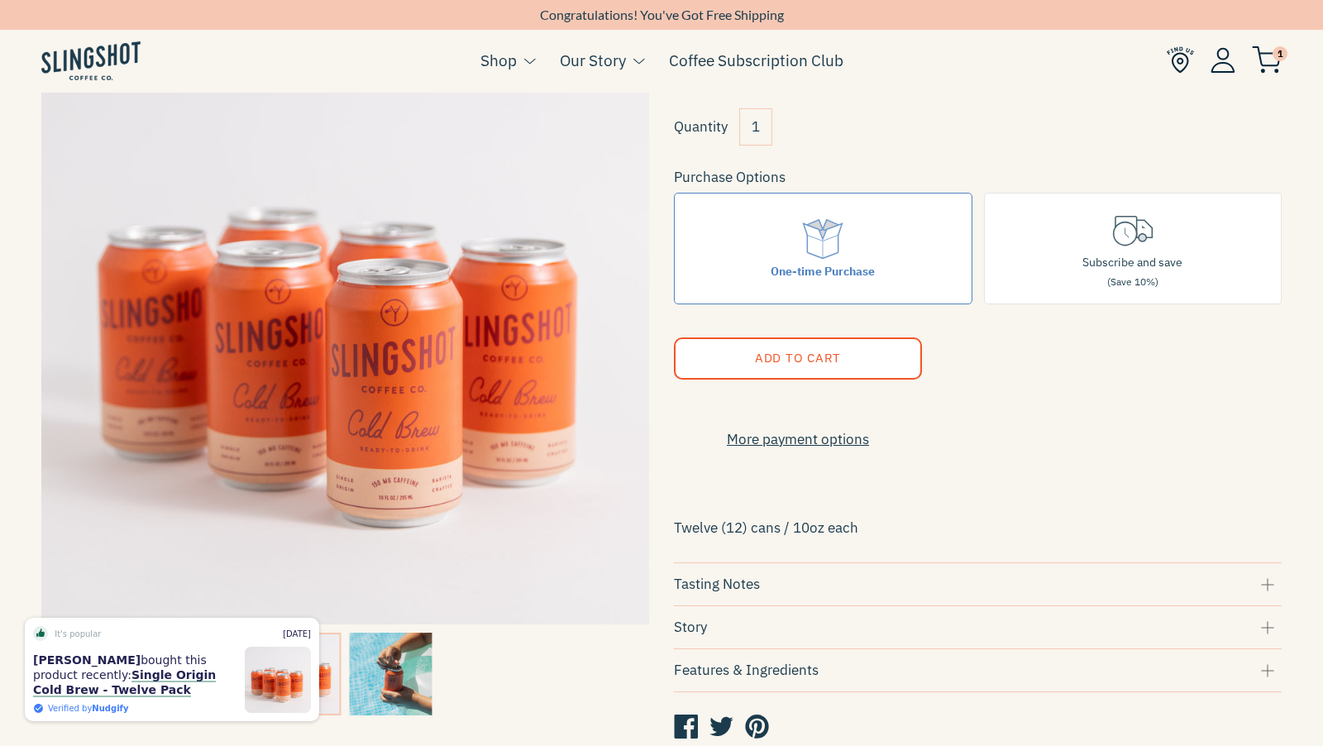
scroll to position [119, 0]
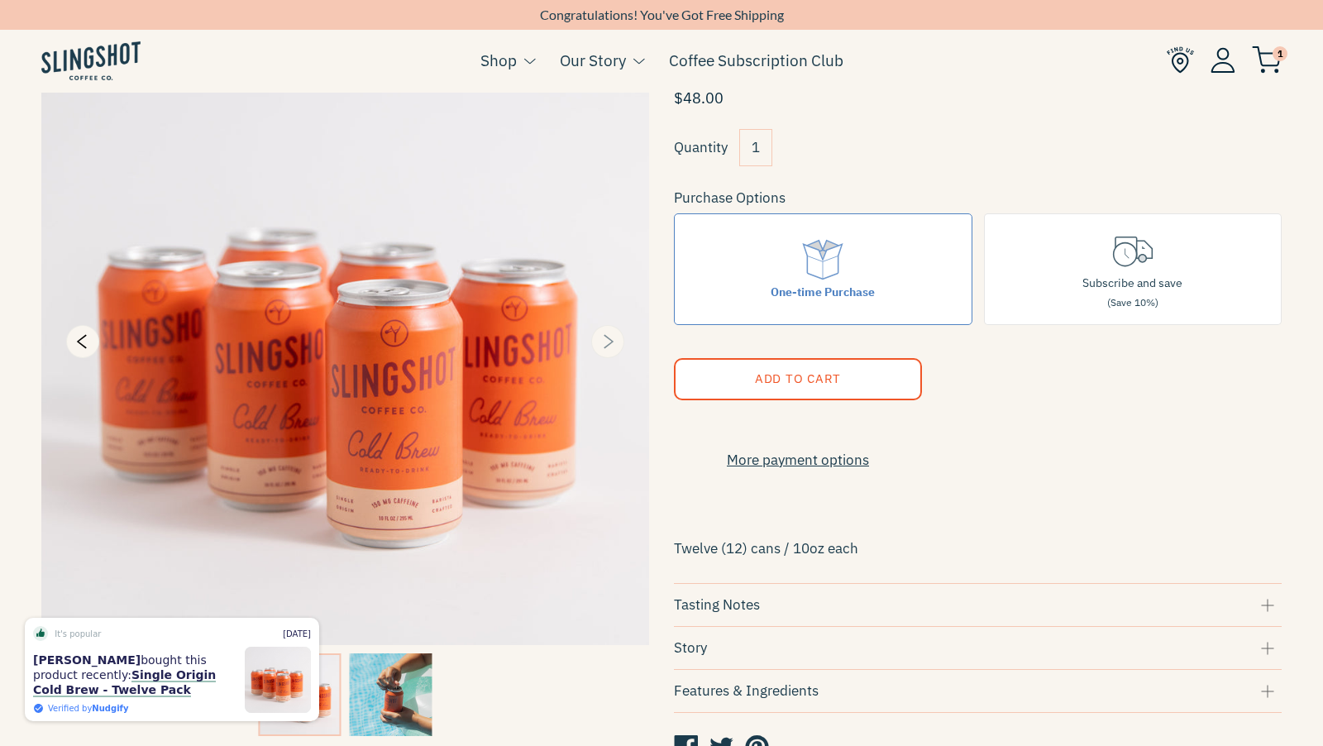
click at [609, 353] on button "Next" at bounding box center [607, 341] width 33 height 33
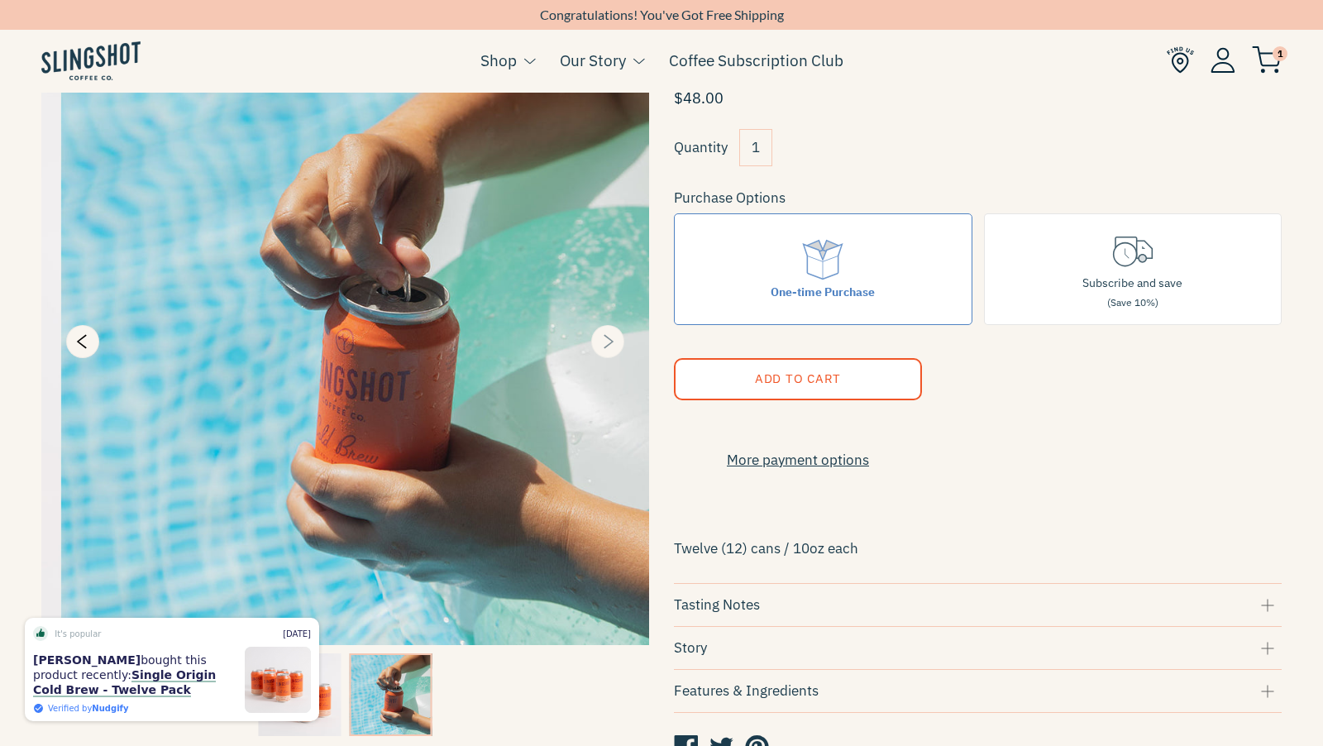
click at [609, 344] on icon "Next" at bounding box center [609, 341] width 10 height 14
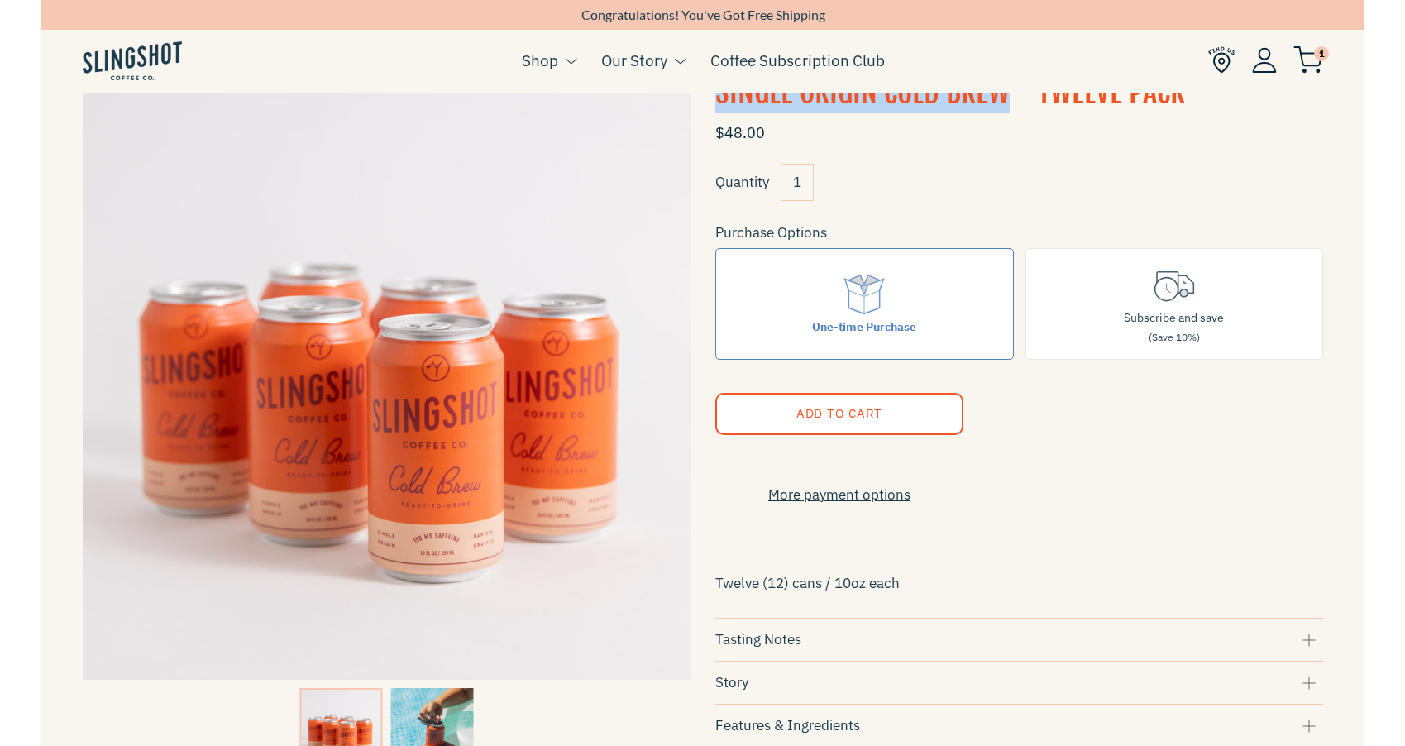
scroll to position [0, 0]
